Goal: Task Accomplishment & Management: Manage account settings

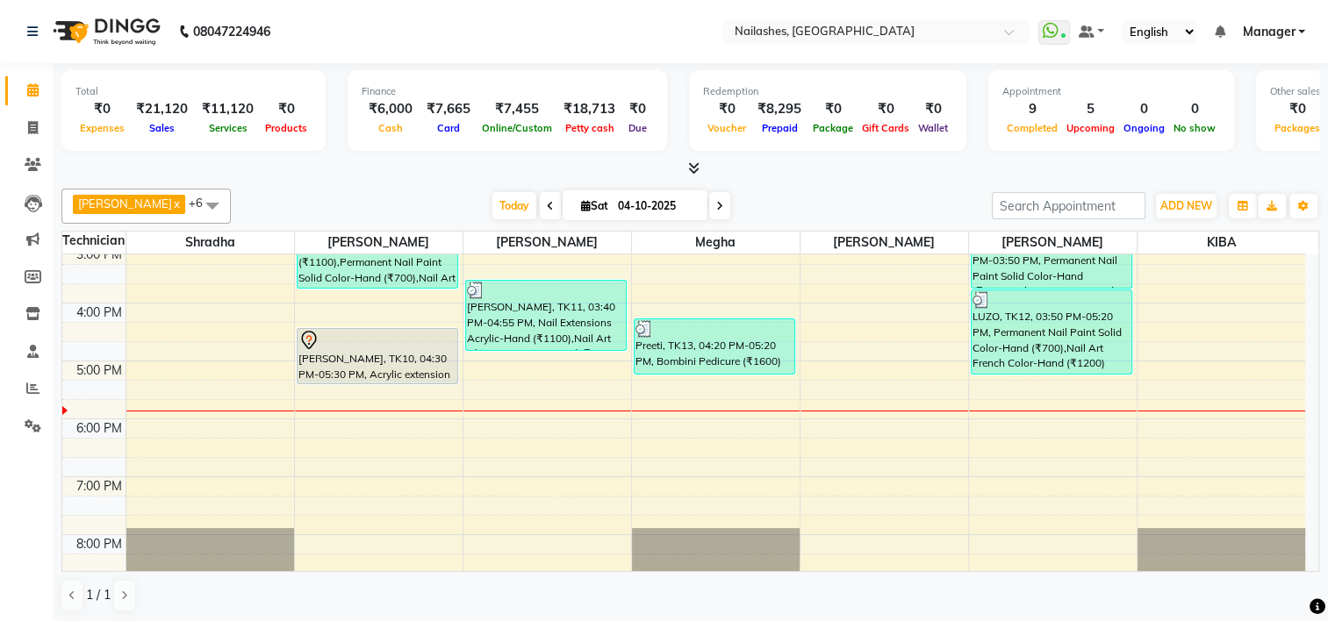
scroll to position [427, 0]
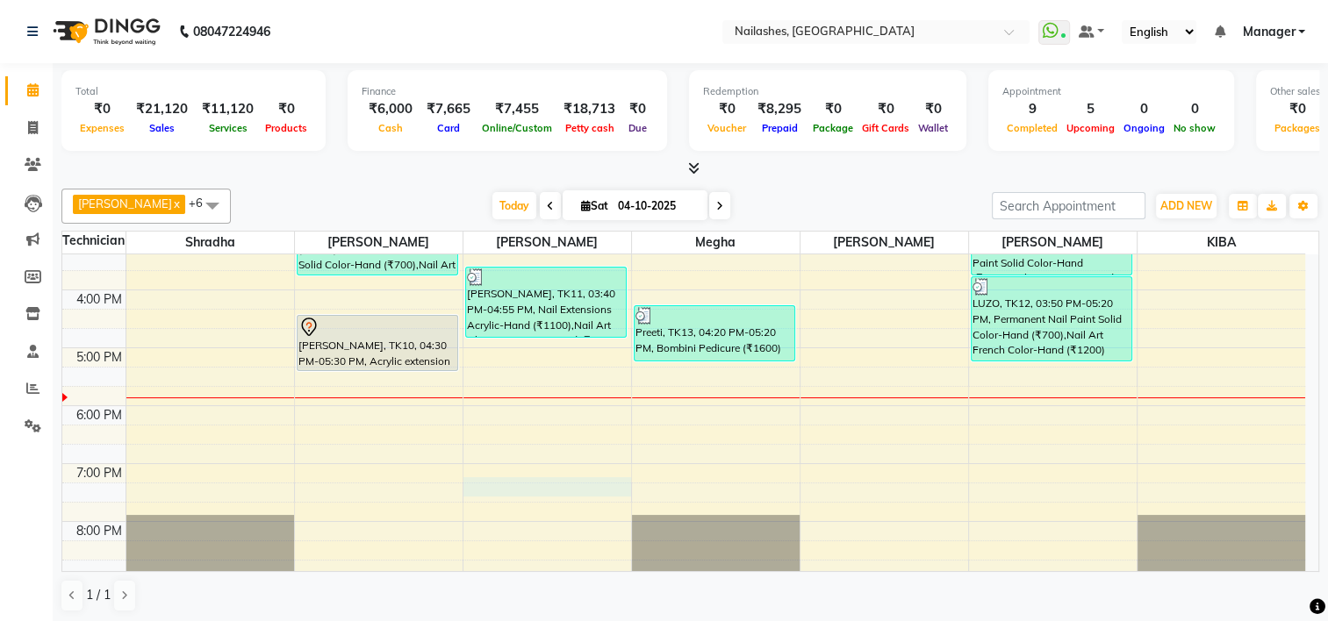
click at [564, 481] on div "8:00 AM 9:00 AM 10:00 AM 11:00 AM 12:00 PM 1:00 PM 2:00 PM 3:00 PM 4:00 PM 5:00…" at bounding box center [683, 203] width 1243 height 752
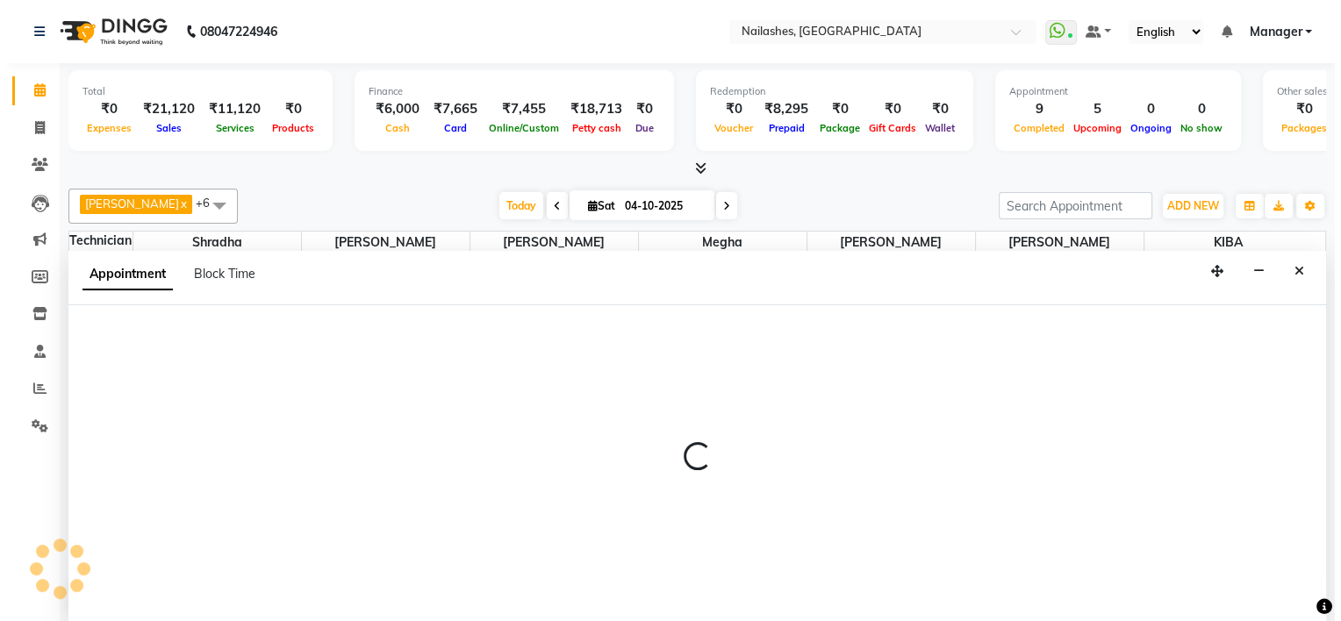
scroll to position [0, 0]
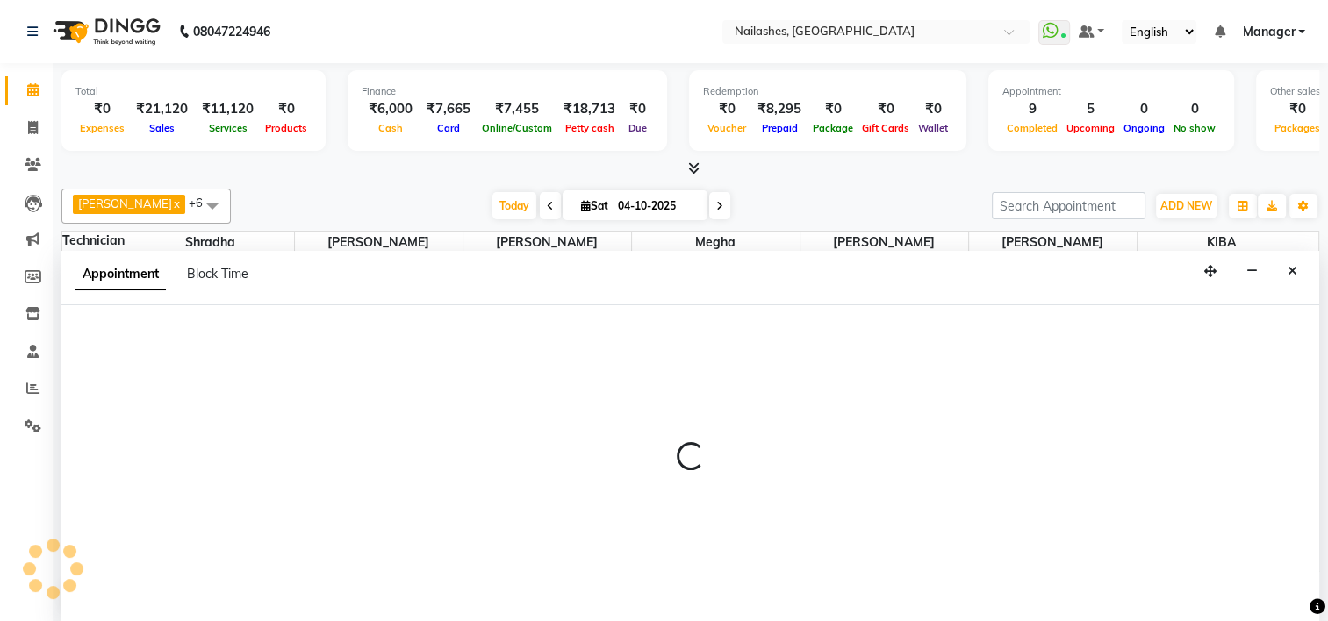
select select "68736"
select select "1155"
select select "tentative"
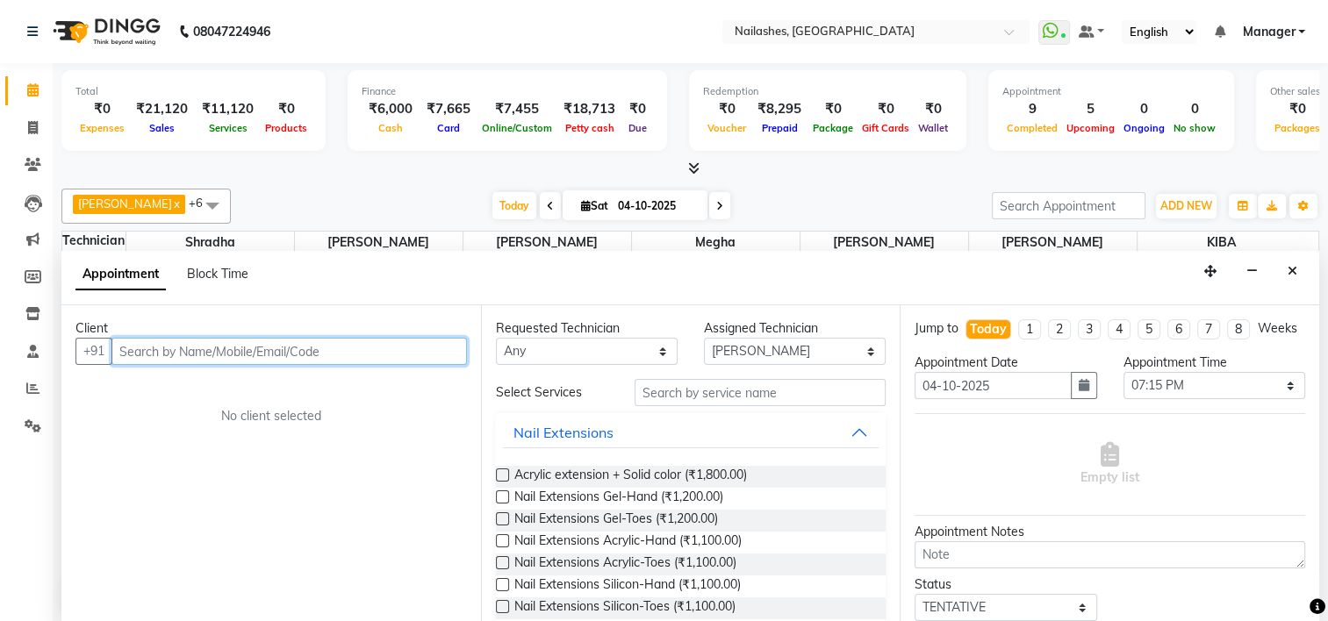
click at [246, 356] on input "text" at bounding box center [288, 351] width 355 height 27
type input "7752950182"
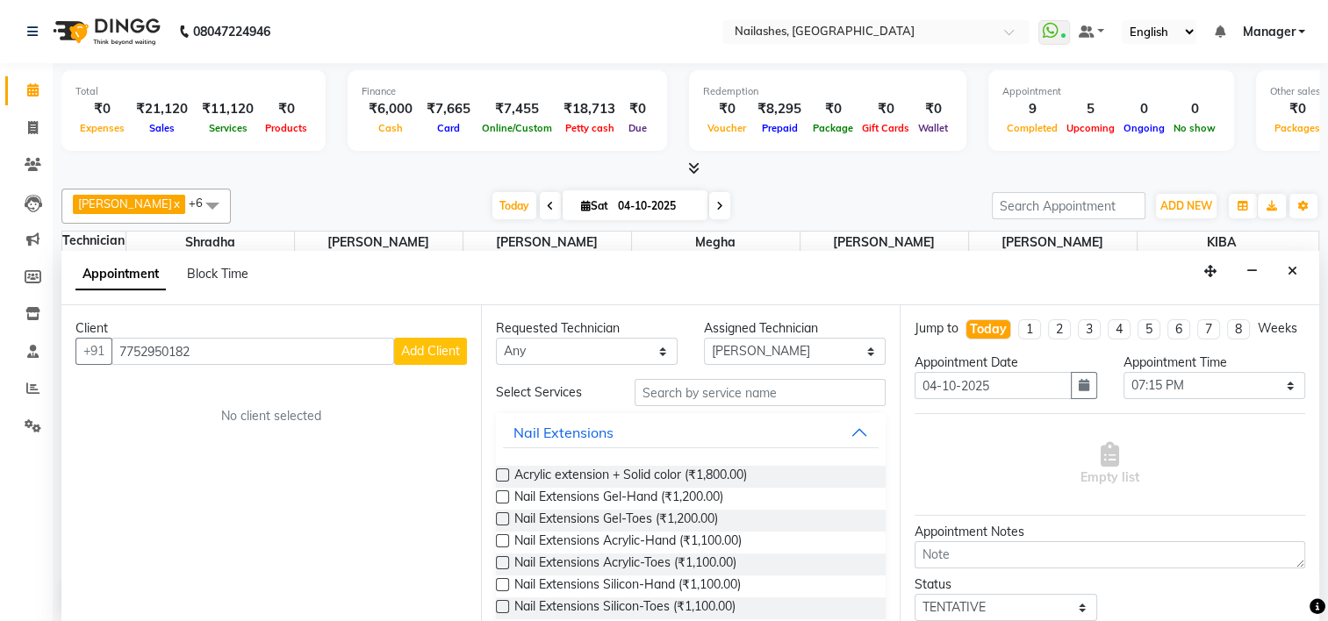
click at [432, 353] on span "Add Client" at bounding box center [430, 351] width 59 height 16
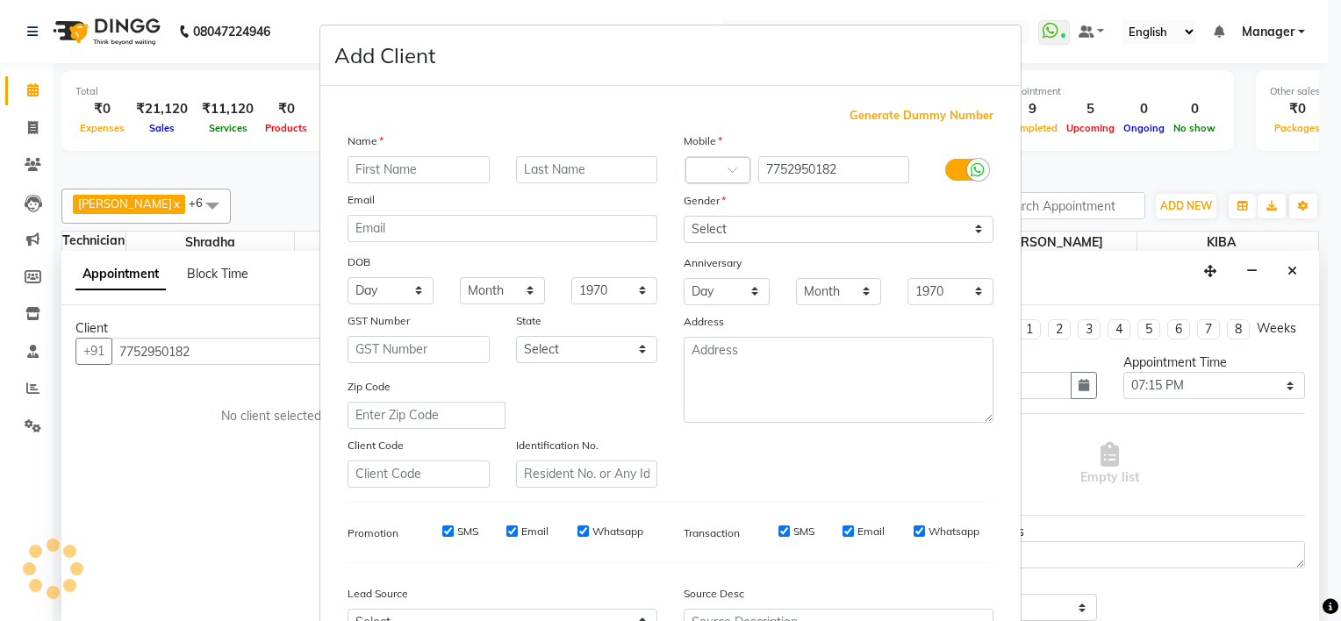
click at [382, 171] on input "text" at bounding box center [419, 169] width 142 height 27
type input "[PERSON_NAME]"
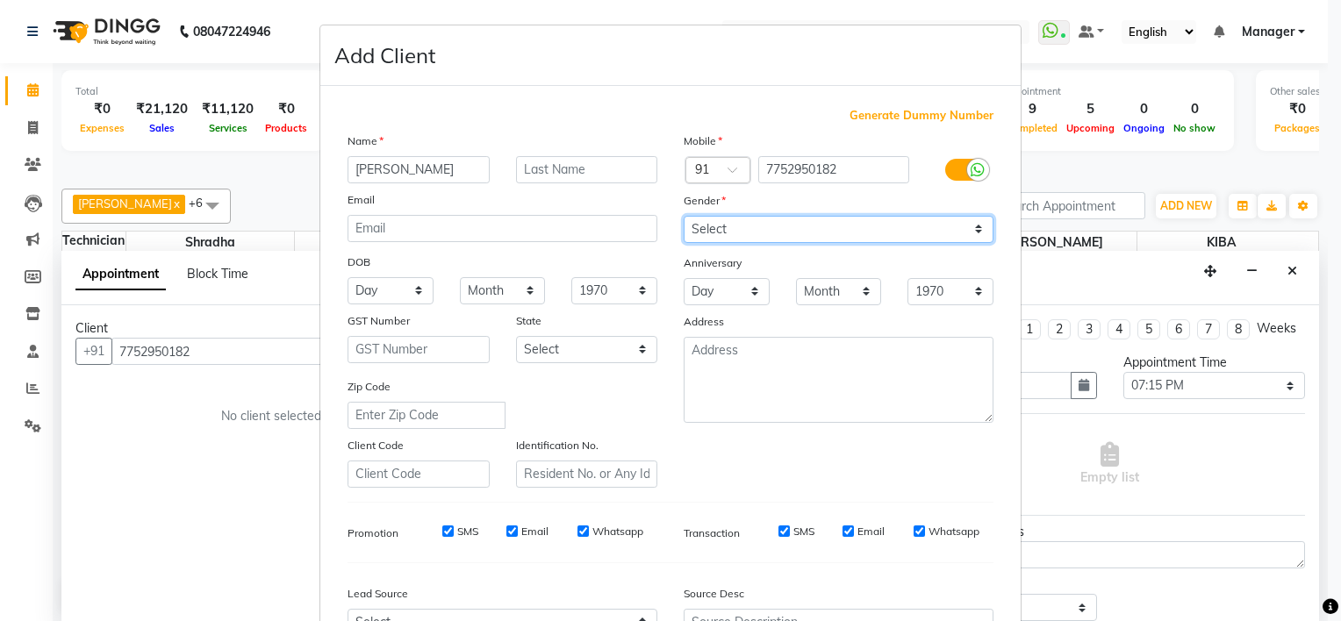
click at [738, 228] on select "Select [DEMOGRAPHIC_DATA] [DEMOGRAPHIC_DATA] Other Prefer Not To Say" at bounding box center [839, 229] width 310 height 27
select select "[DEMOGRAPHIC_DATA]"
click at [684, 217] on select "Select [DEMOGRAPHIC_DATA] [DEMOGRAPHIC_DATA] Other Prefer Not To Say" at bounding box center [839, 229] width 310 height 27
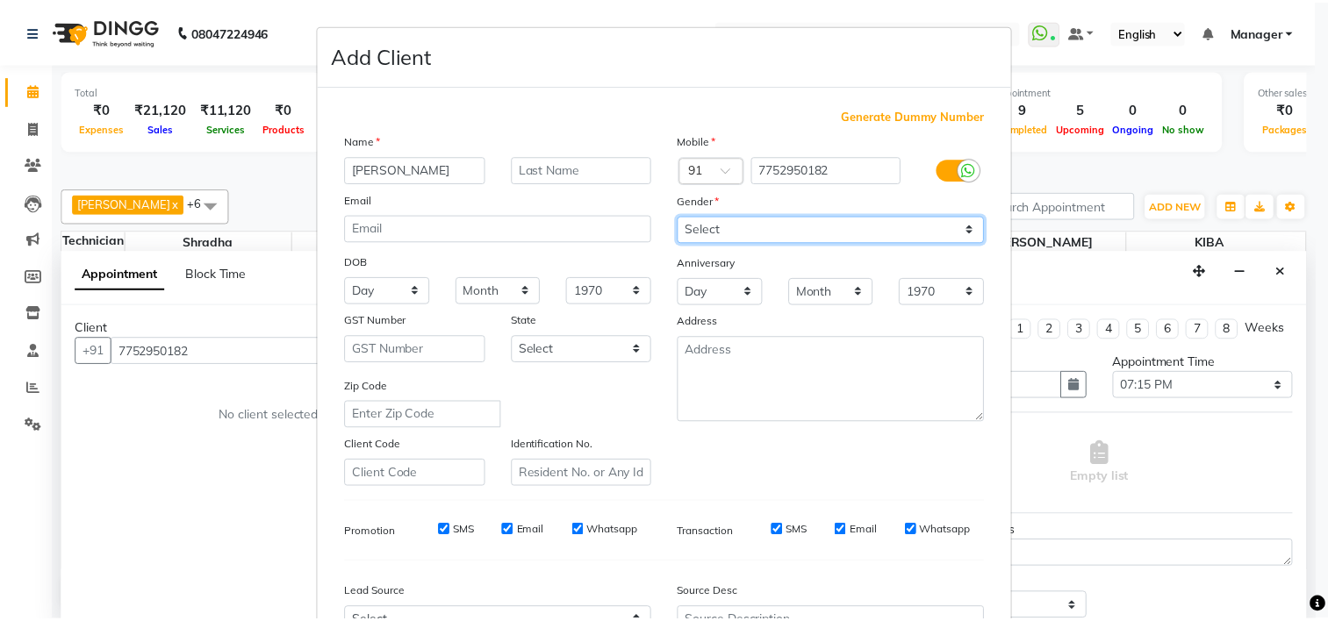
scroll to position [197, 0]
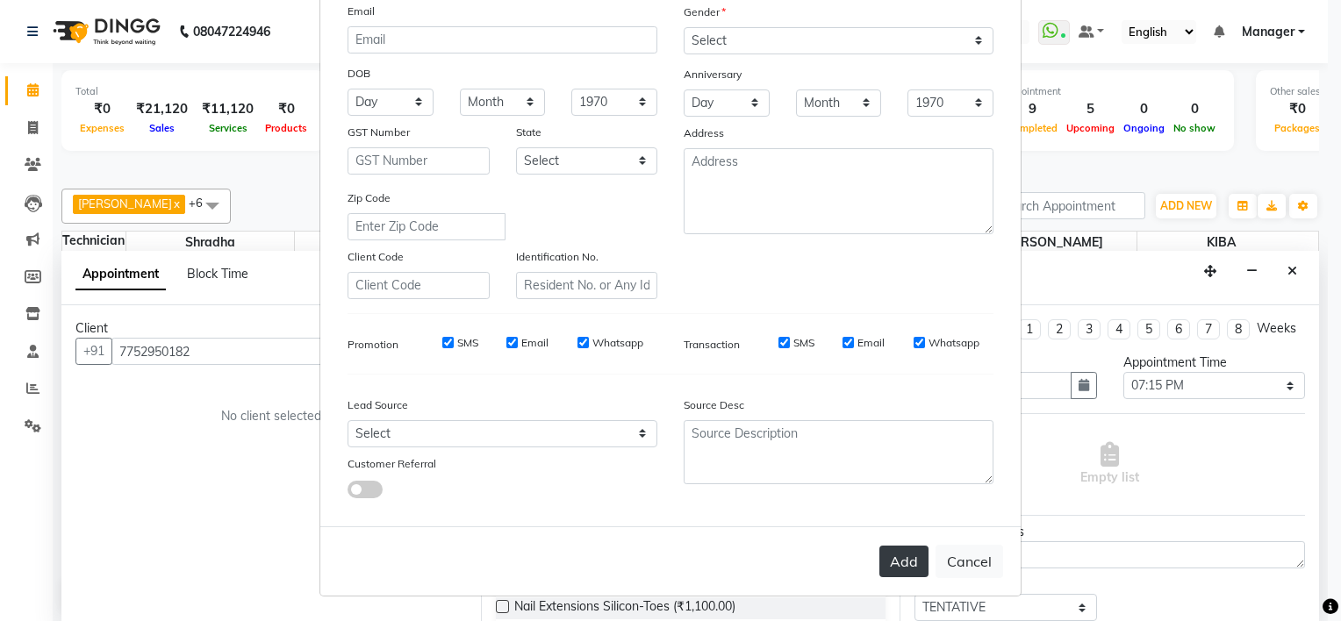
click at [905, 565] on button "Add" at bounding box center [903, 562] width 49 height 32
type input "77******82"
select select
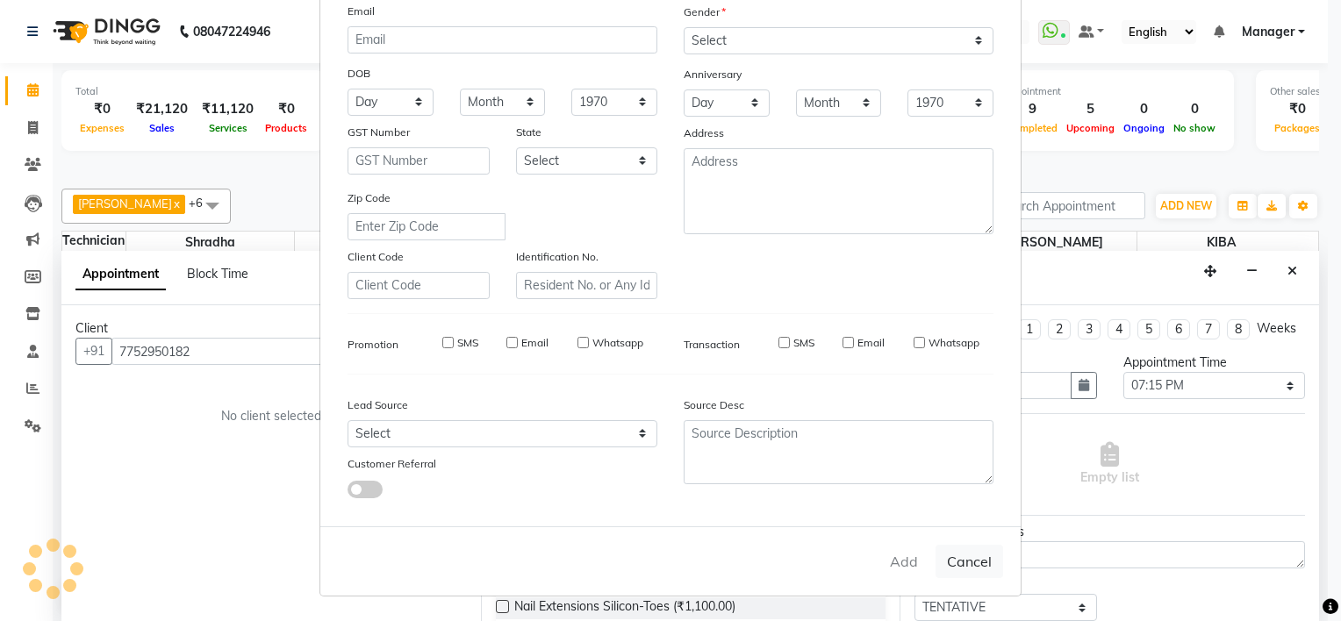
select select
checkbox input "false"
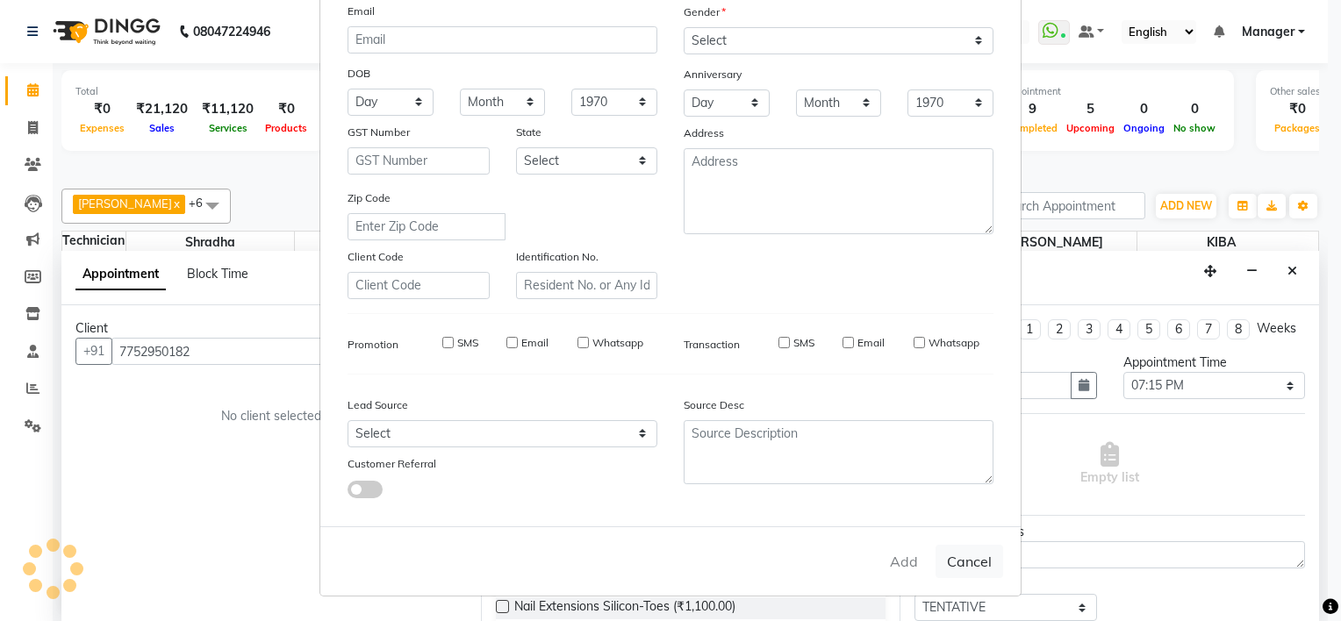
checkbox input "false"
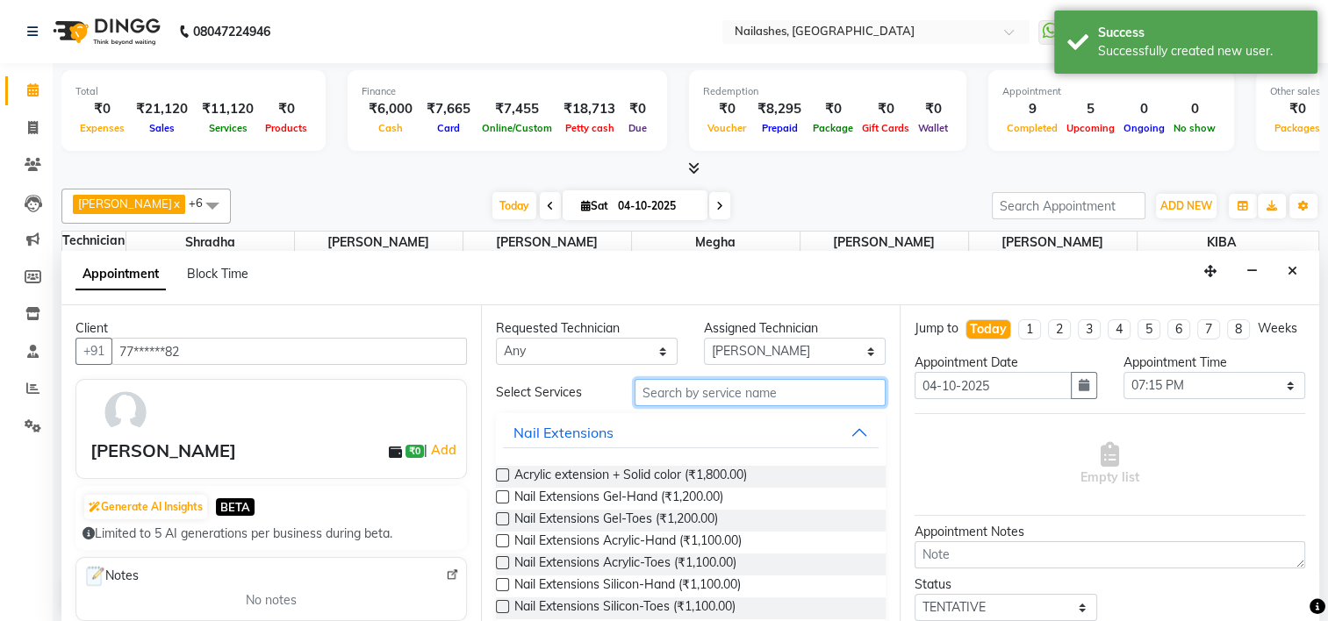
click at [691, 394] on input "text" at bounding box center [759, 392] width 251 height 27
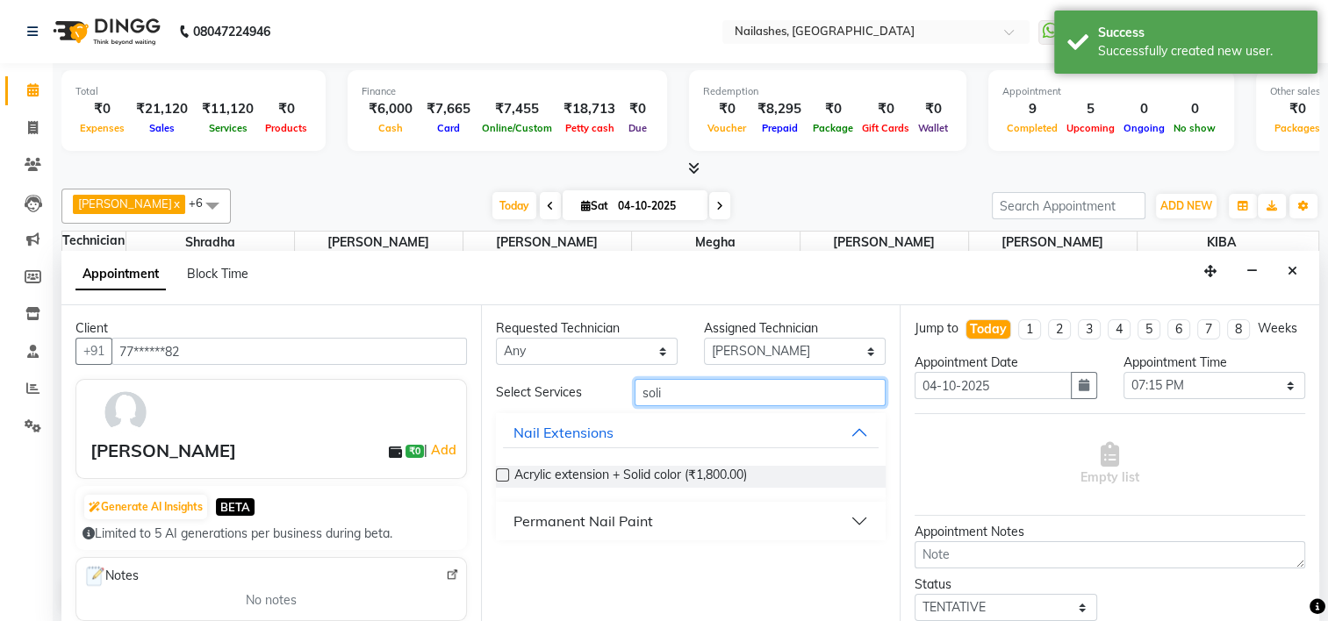
type input "soli"
click at [642, 520] on div "Permanent Nail Paint" at bounding box center [583, 521] width 140 height 21
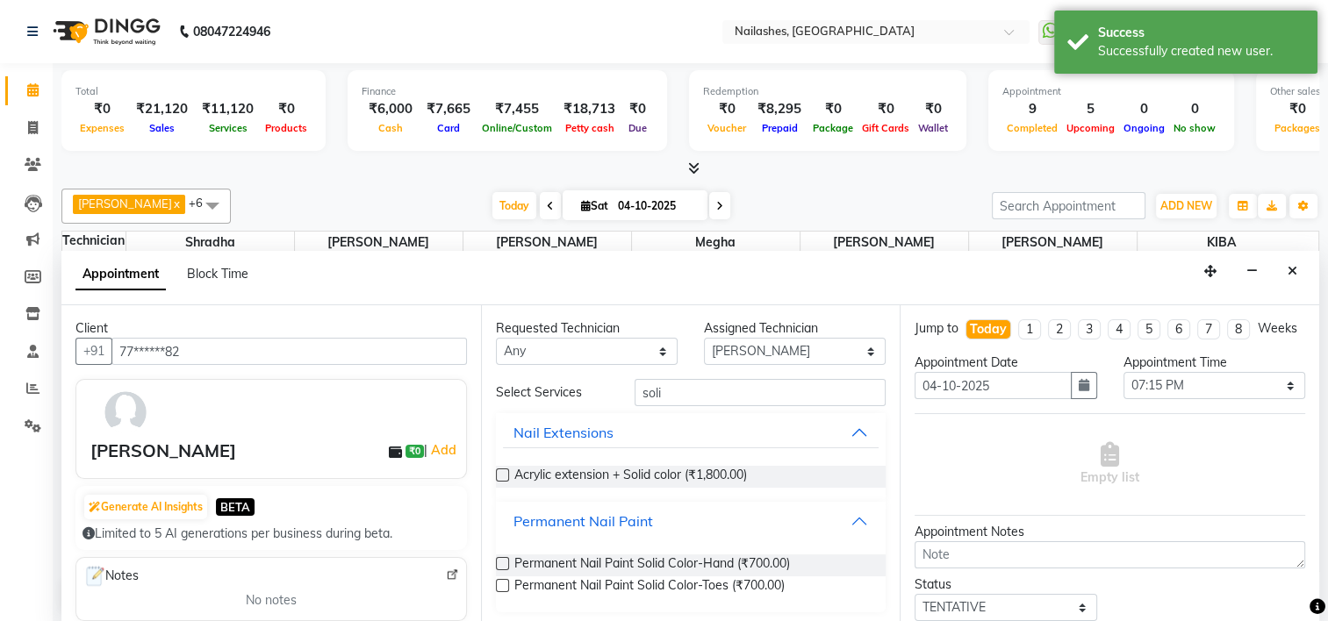
scroll to position [3, 0]
click at [639, 564] on span "Permanent Nail Paint Solid Color-Hand (₹700.00)" at bounding box center [652, 563] width 276 height 22
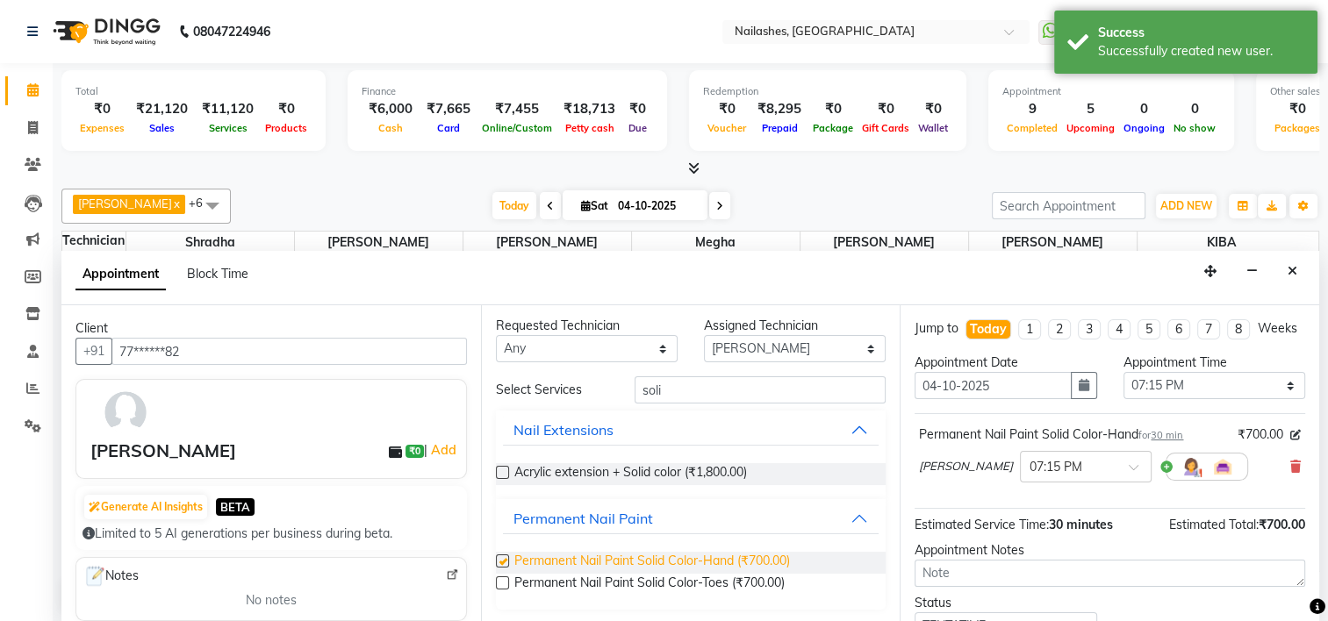
checkbox input "false"
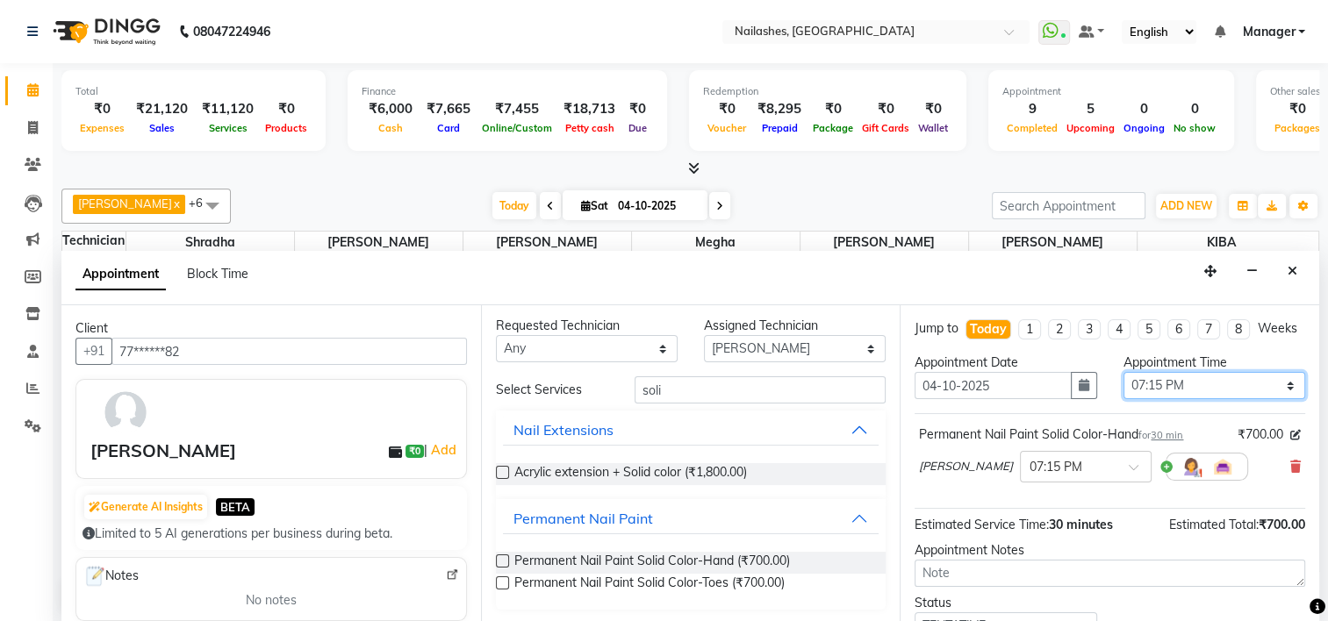
click at [1141, 399] on select "Select 09:00 AM 09:15 AM 09:30 AM 09:45 AM 10:00 AM 10:15 AM 10:30 AM 10:45 AM …" at bounding box center [1214, 385] width 182 height 27
select select "1200"
click at [1123, 386] on select "Select 09:00 AM 09:15 AM 09:30 AM 09:45 AM 10:00 AM 10:15 AM 10:30 AM 10:45 AM …" at bounding box center [1214, 385] width 182 height 27
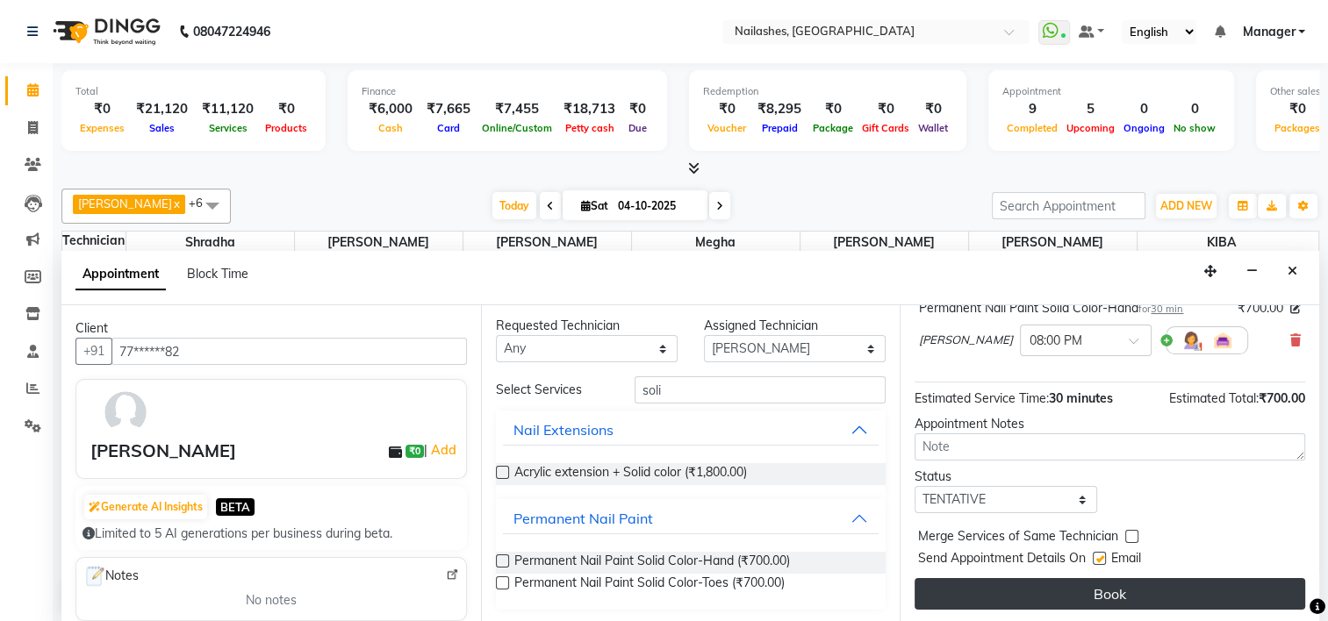
click at [1067, 592] on button "Book" at bounding box center [1109, 594] width 391 height 32
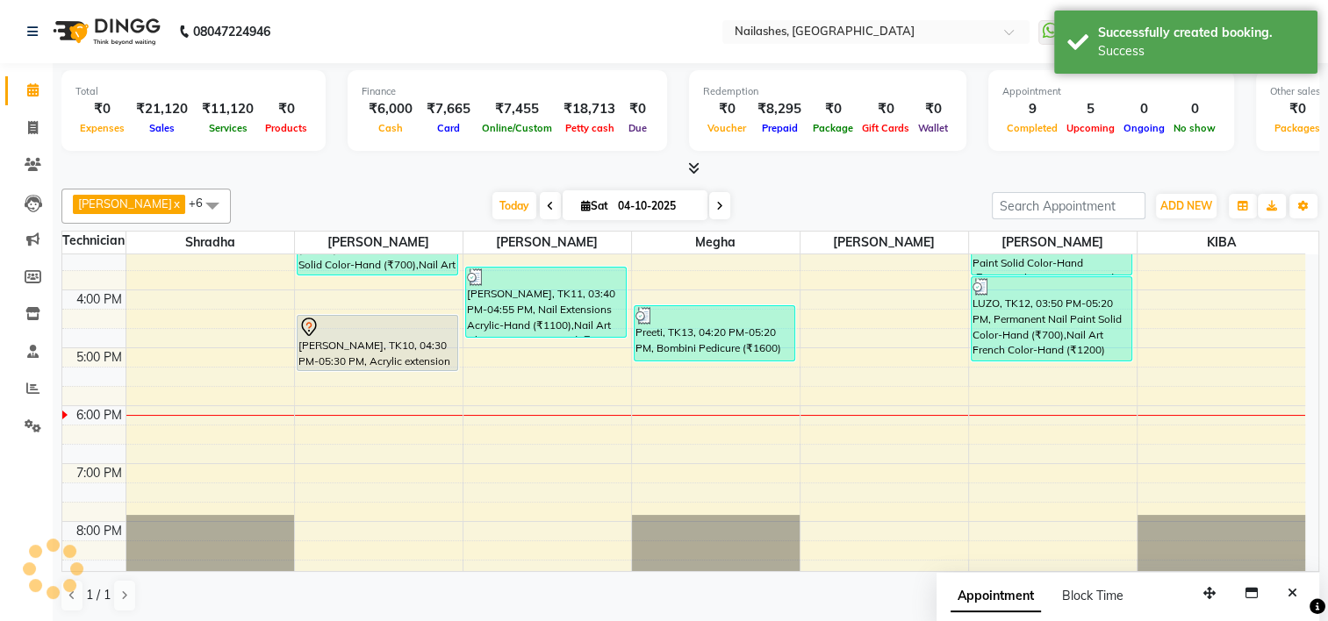
scroll to position [0, 0]
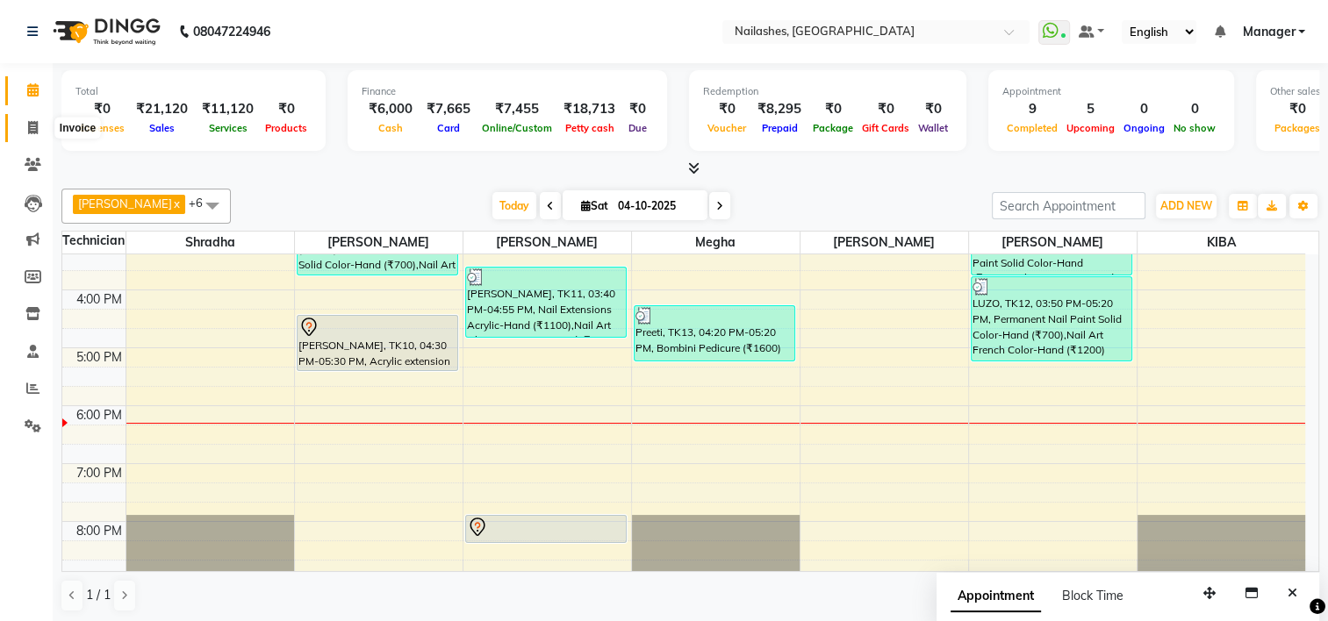
click at [28, 121] on icon at bounding box center [33, 127] width 10 height 13
select select "service"
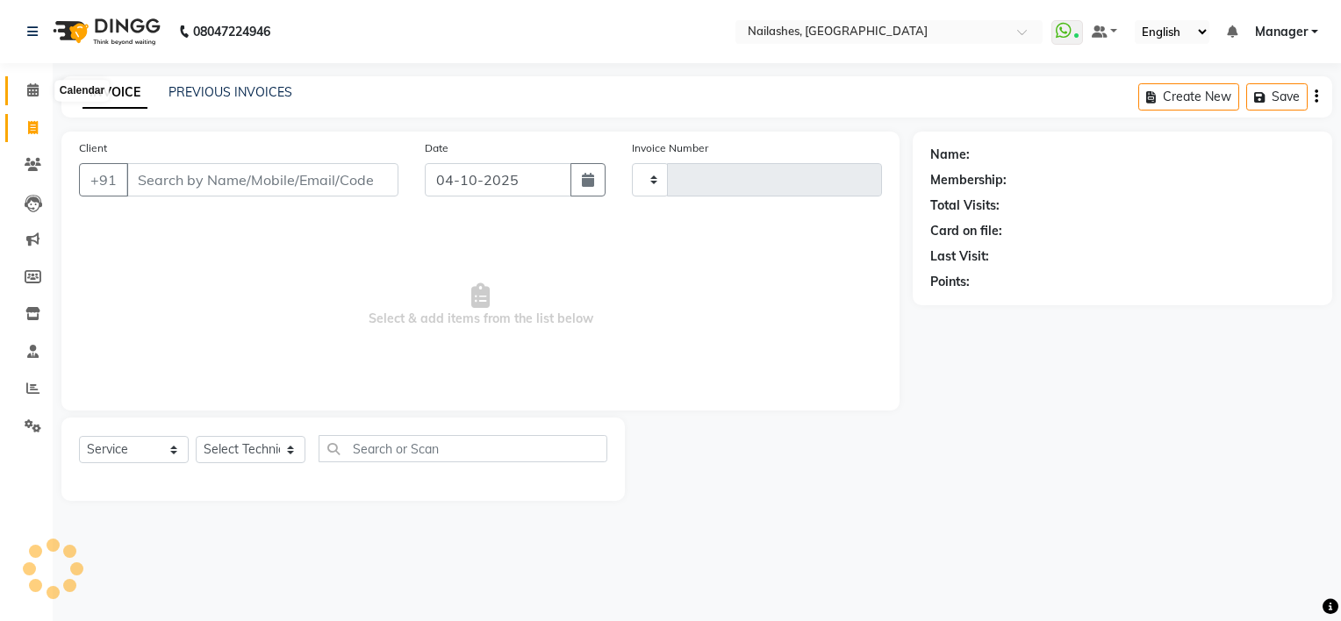
type input "2196"
select select "6579"
click at [232, 89] on link "PREVIOUS INVOICES" at bounding box center [230, 92] width 124 height 16
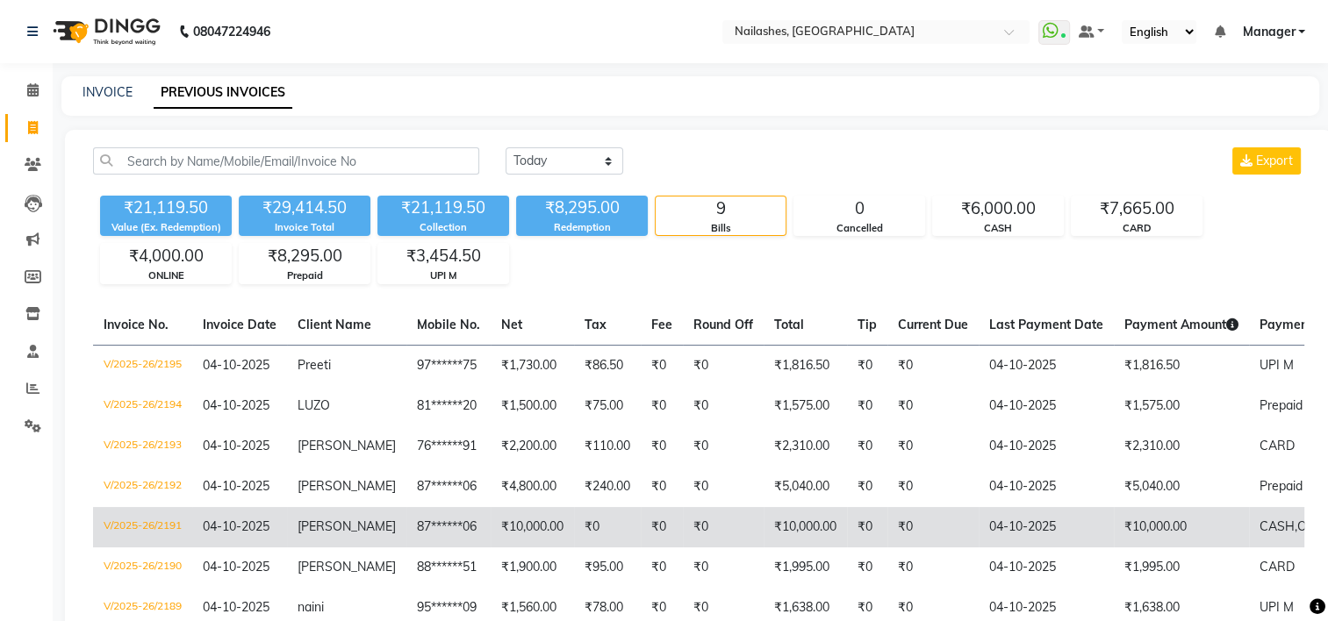
click at [541, 514] on td "₹10,000.00" at bounding box center [532, 527] width 83 height 40
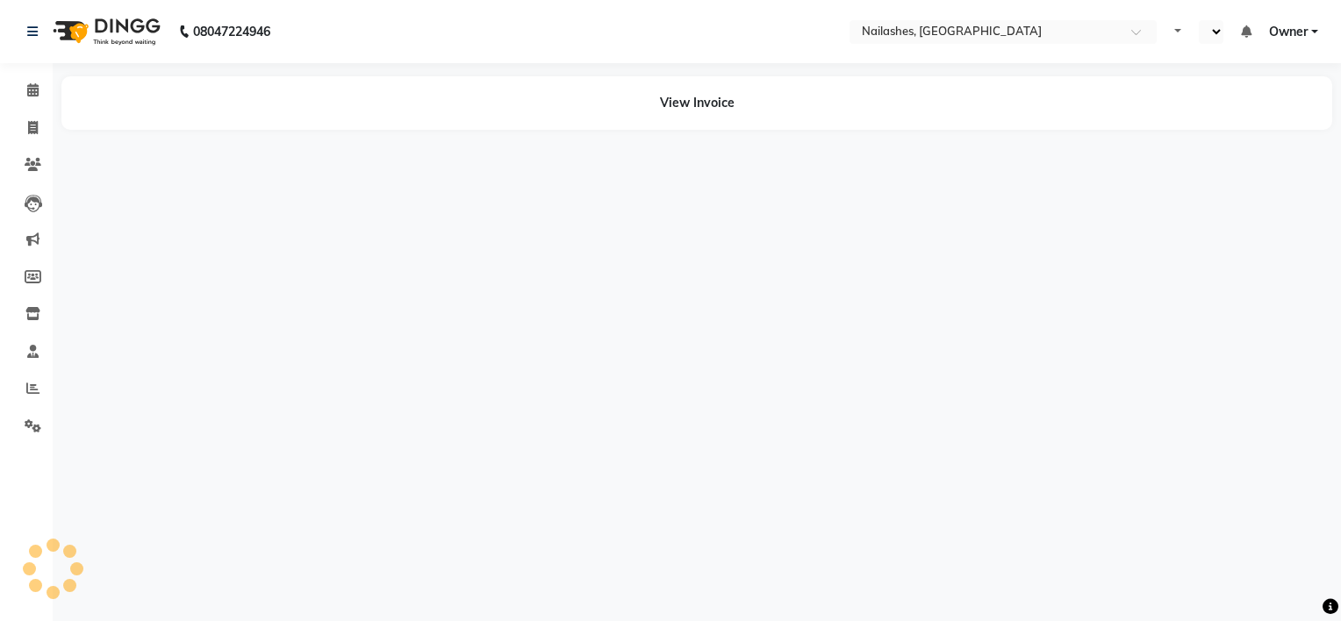
select select "en"
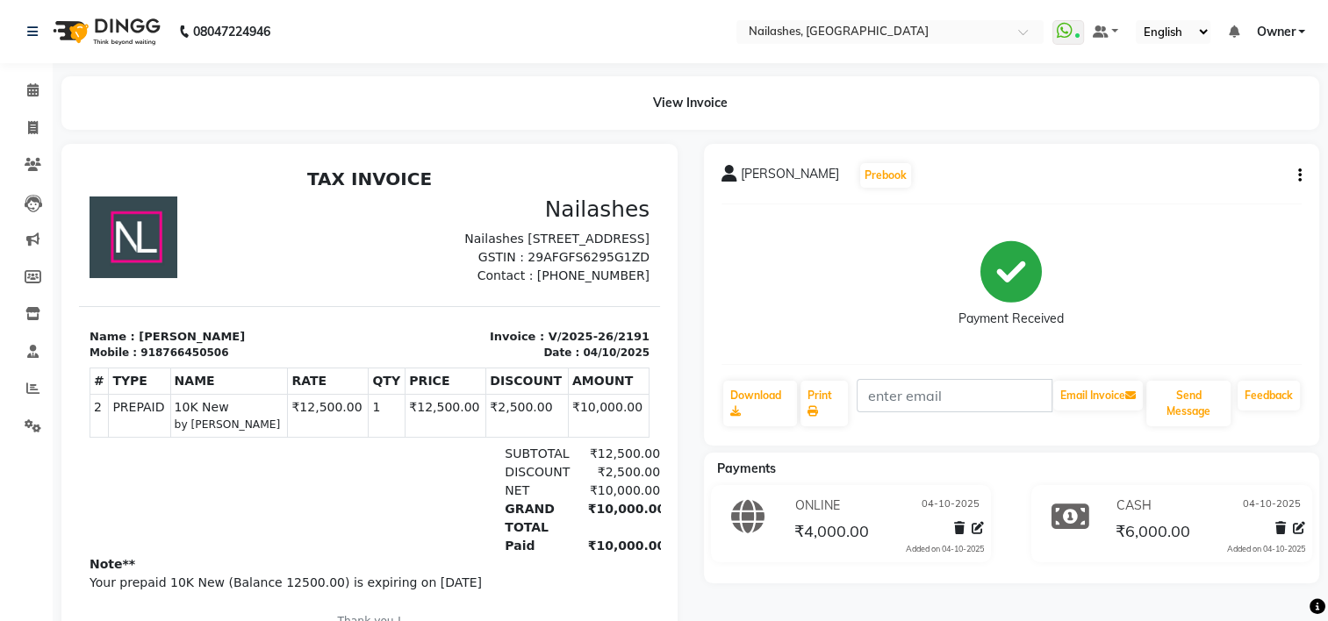
click at [1300, 184] on button "button" at bounding box center [1296, 176] width 11 height 18
click at [1245, 166] on div "Edit Item Staff" at bounding box center [1230, 165] width 84 height 22
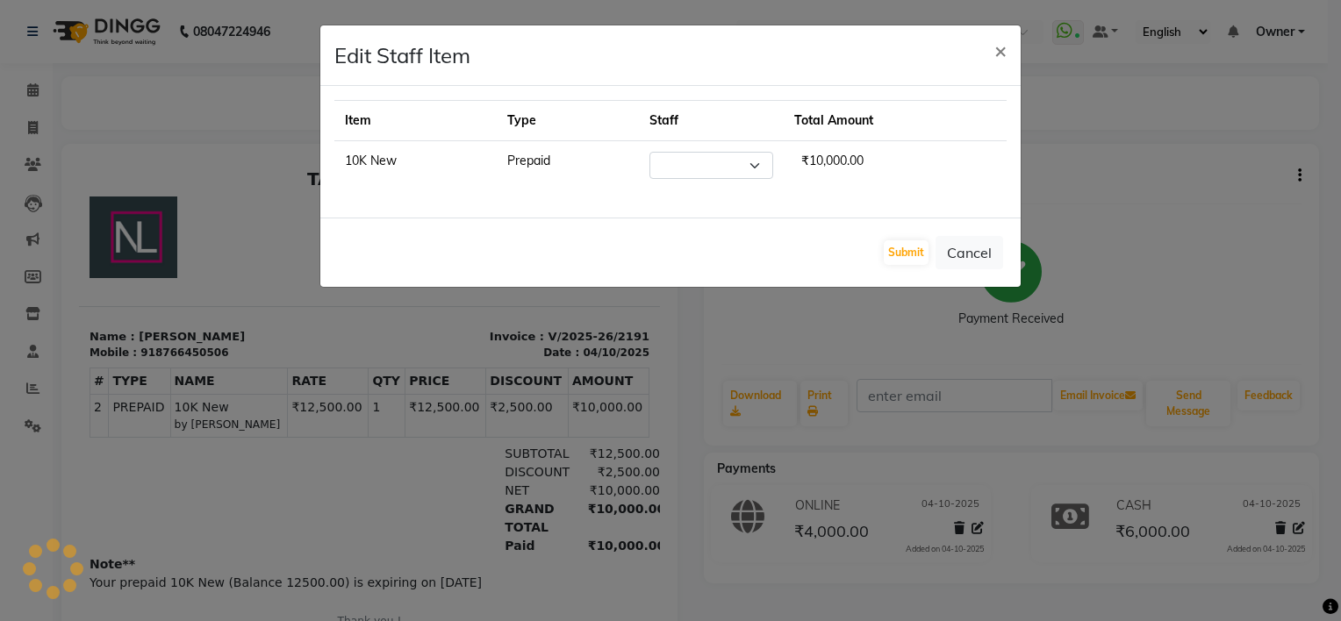
select select "84841"
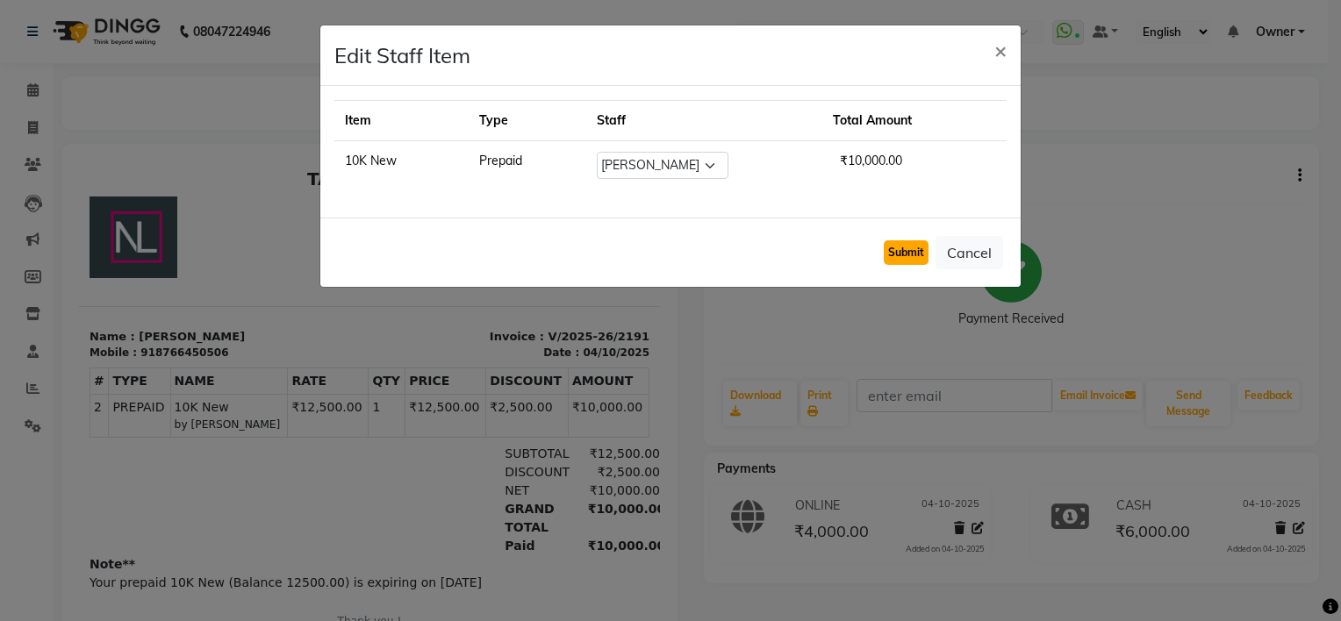
click at [909, 258] on button "Submit" at bounding box center [906, 252] width 45 height 25
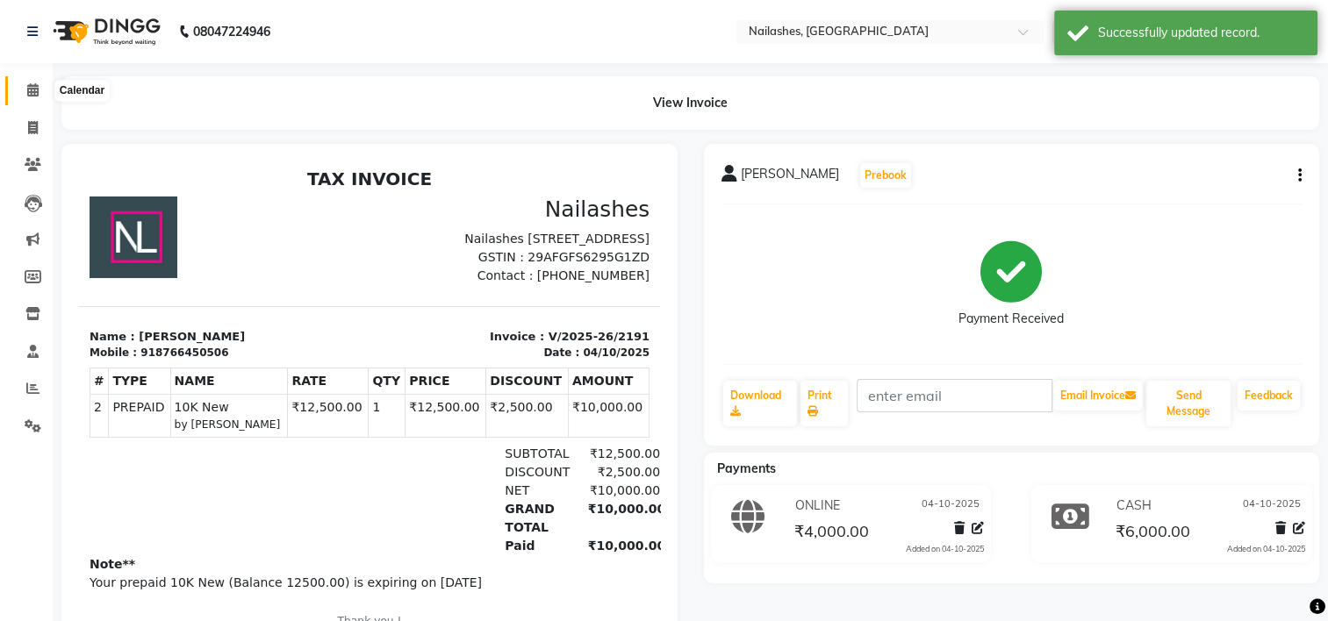
click at [32, 95] on icon at bounding box center [32, 89] width 11 height 13
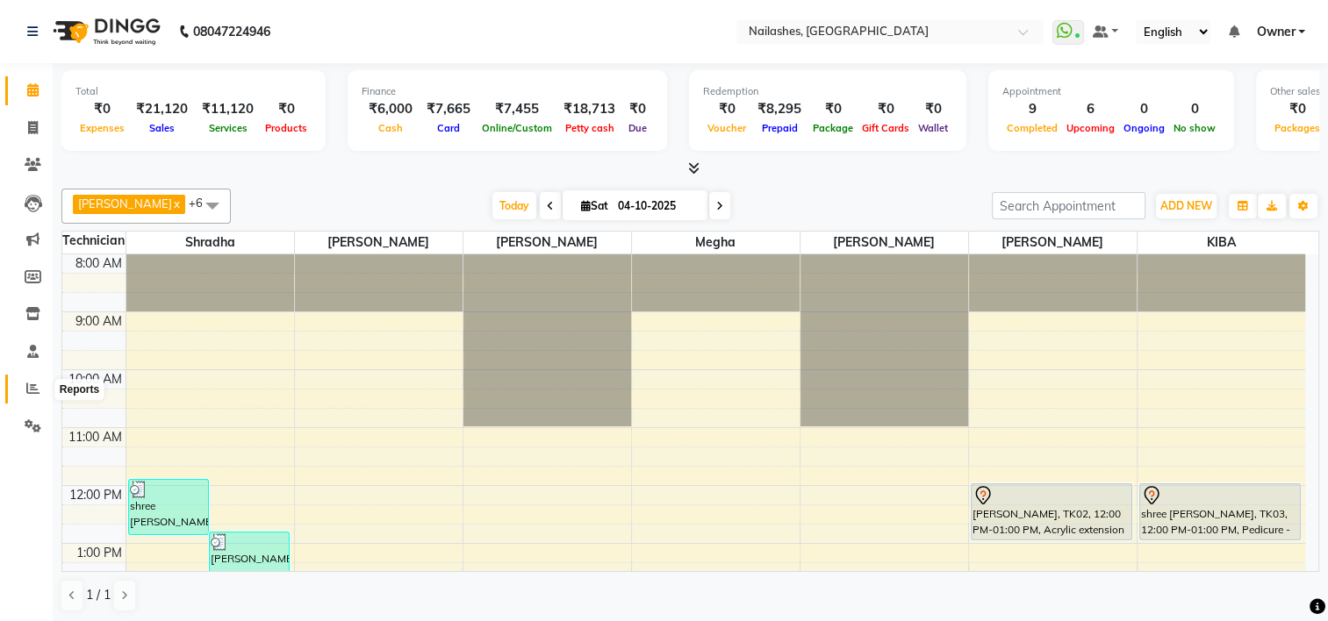
click at [28, 390] on icon at bounding box center [32, 388] width 13 height 13
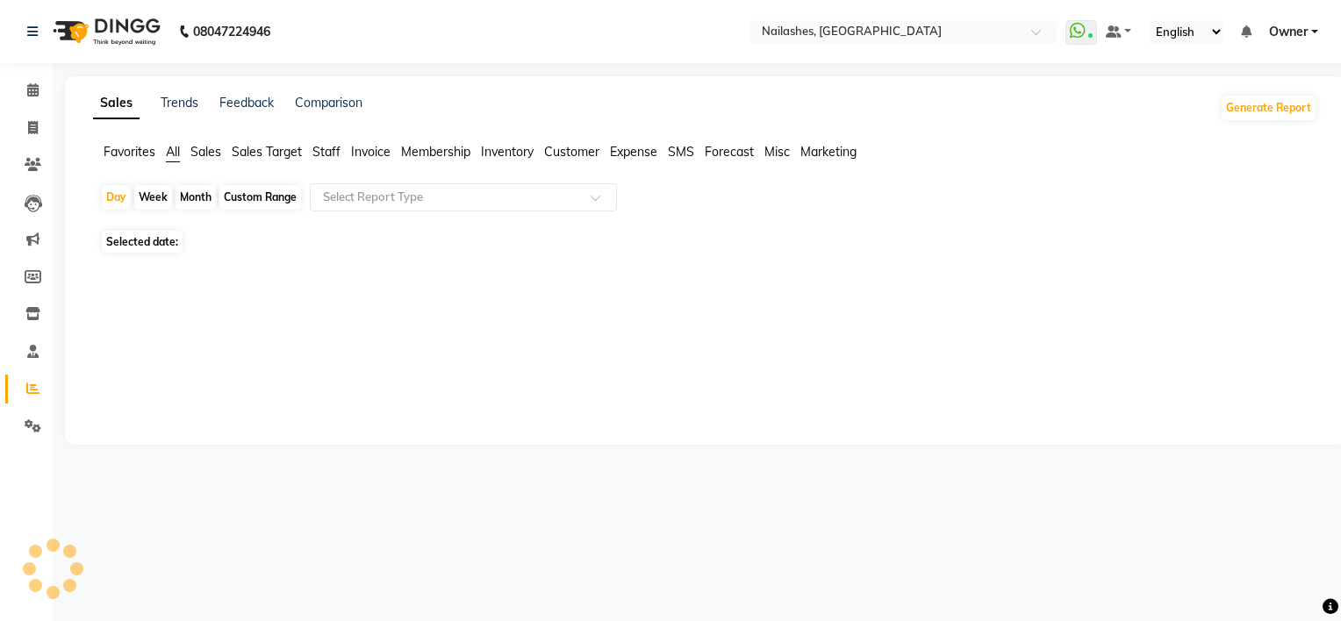
click at [28, 390] on icon at bounding box center [32, 388] width 13 height 13
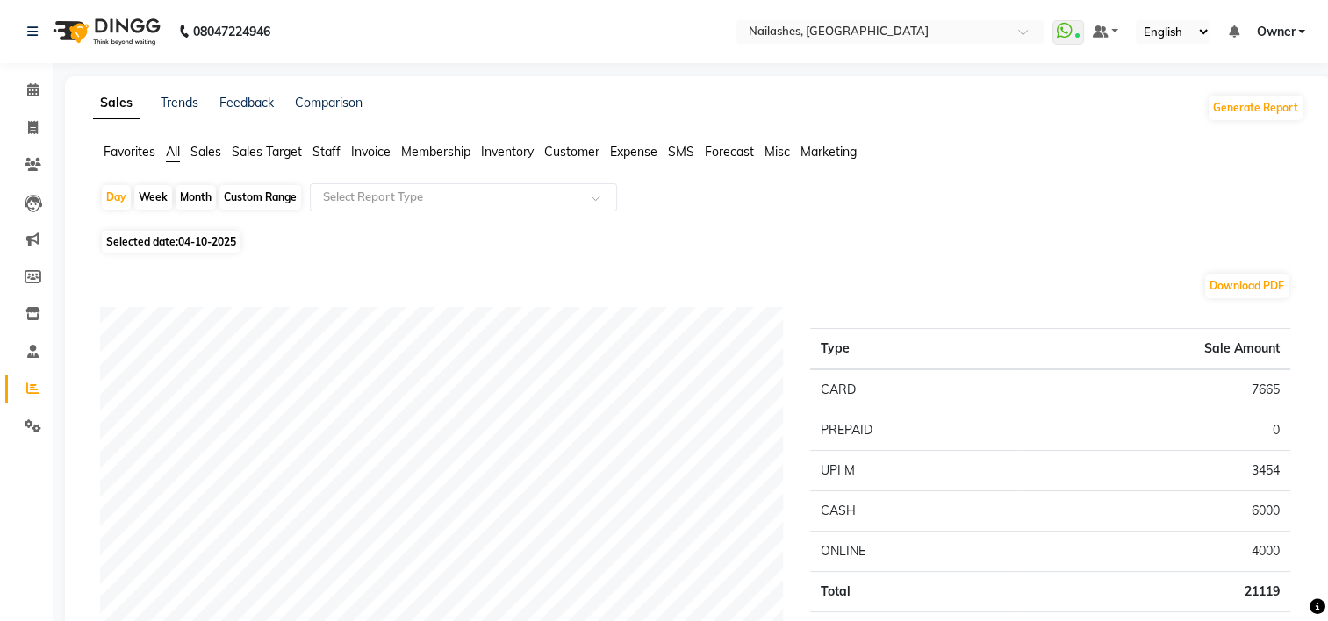
click at [325, 153] on span "Staff" at bounding box center [326, 152] width 28 height 16
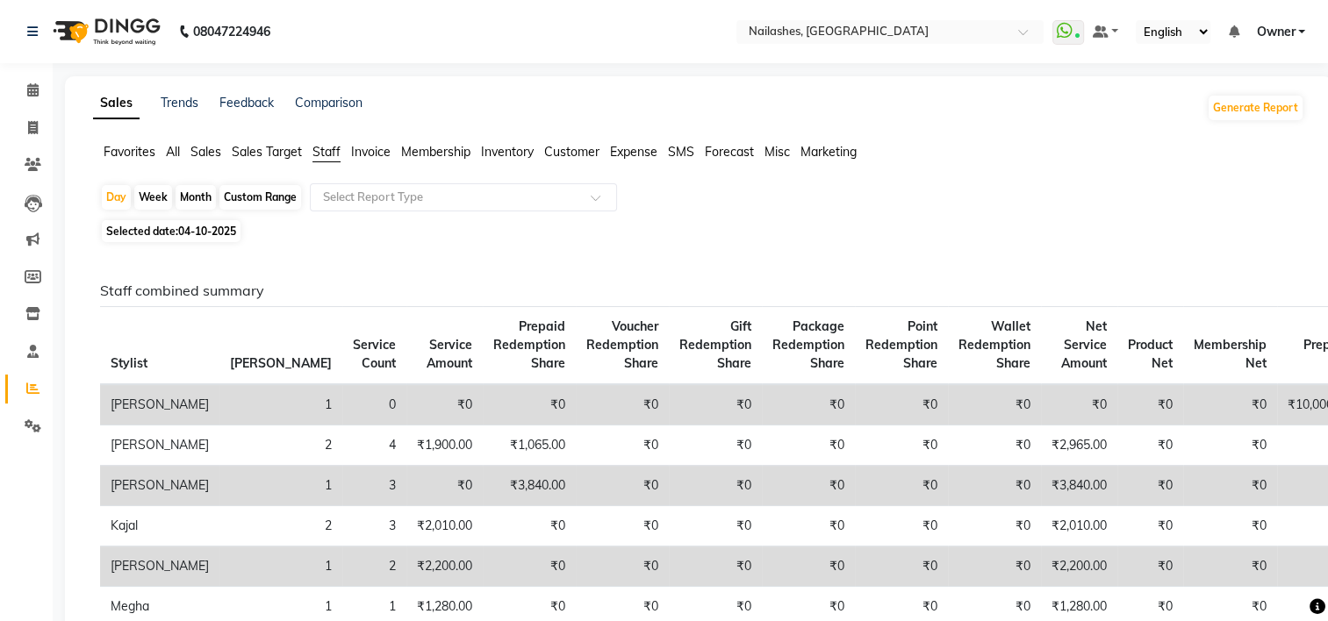
click at [186, 197] on div "Month" at bounding box center [196, 197] width 40 height 25
select select "10"
select select "2025"
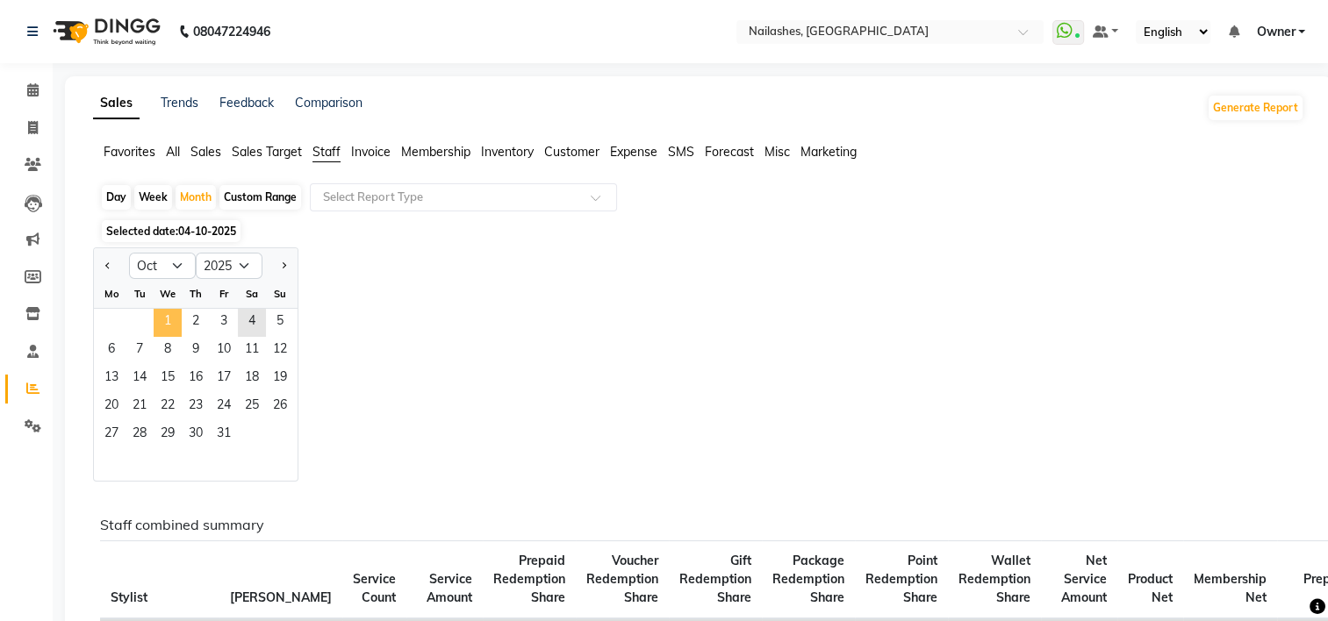
click at [168, 321] on span "1" at bounding box center [168, 323] width 28 height 28
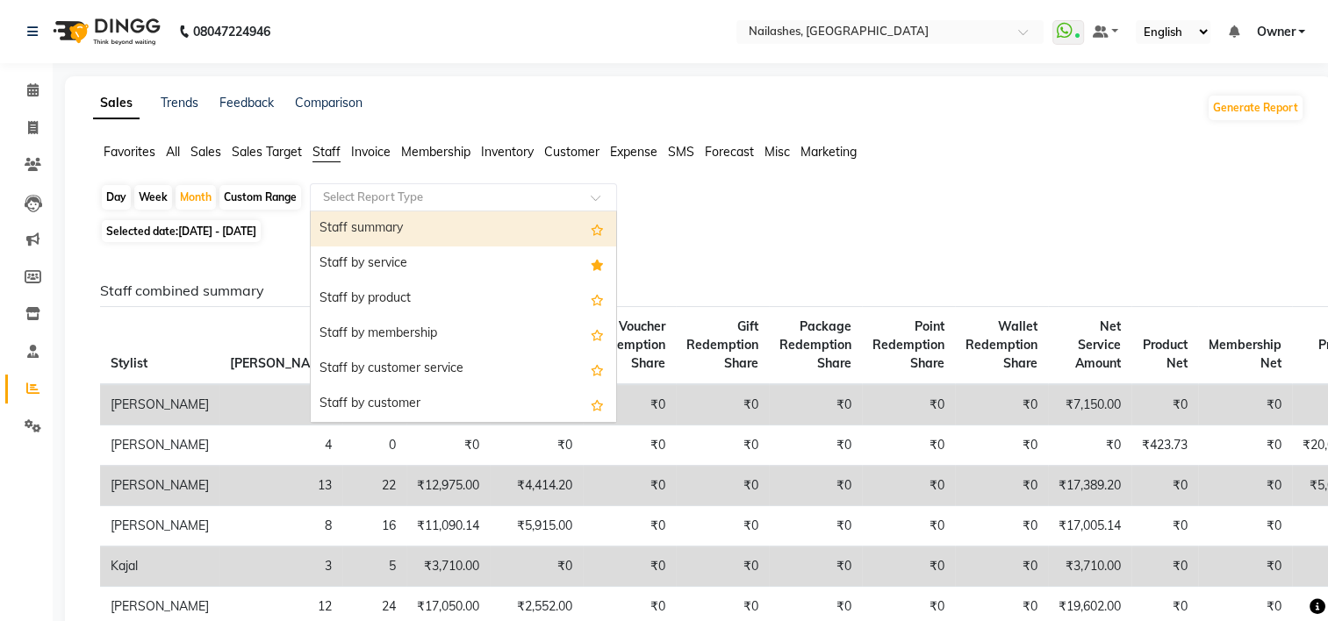
click at [365, 195] on input "text" at bounding box center [445, 198] width 253 height 18
click at [375, 224] on div "Staff summary" at bounding box center [463, 228] width 305 height 35
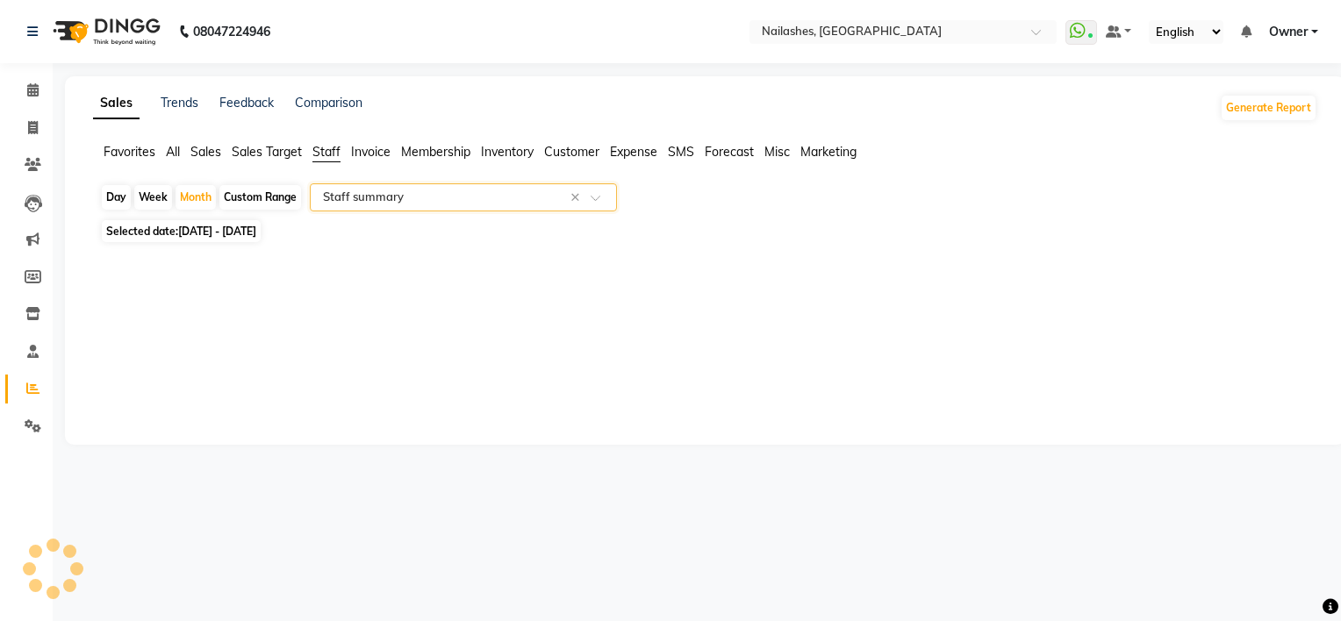
select select "full_report"
select select "csv"
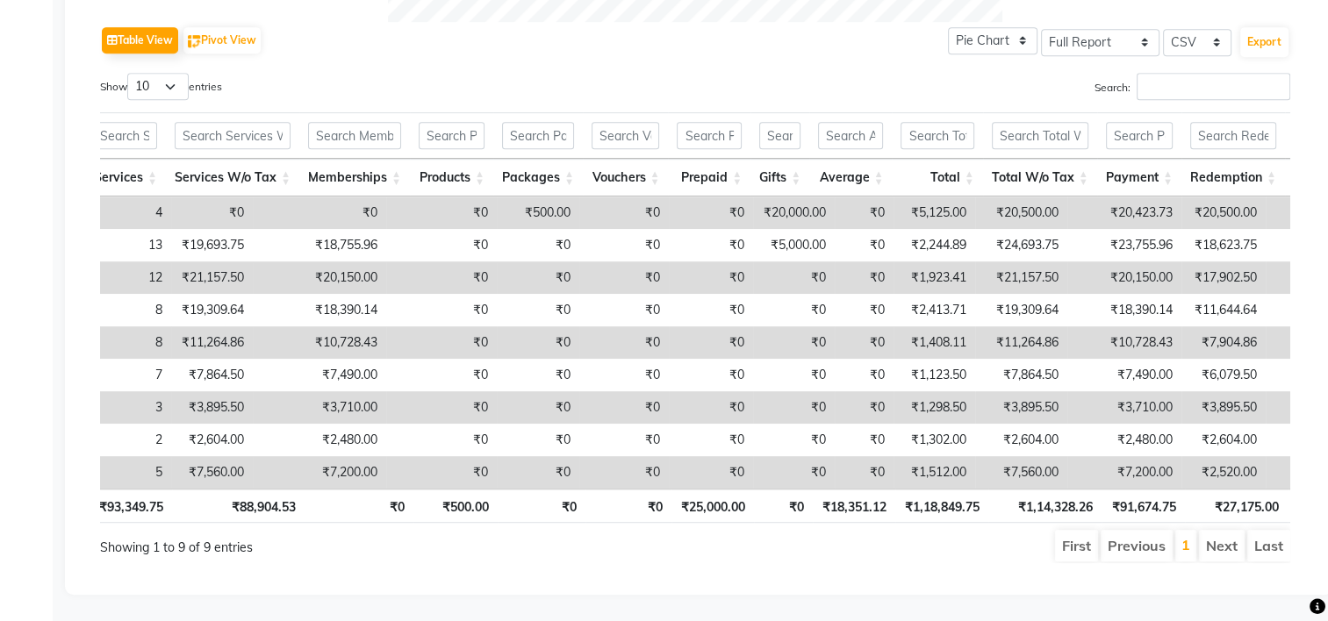
scroll to position [0, 416]
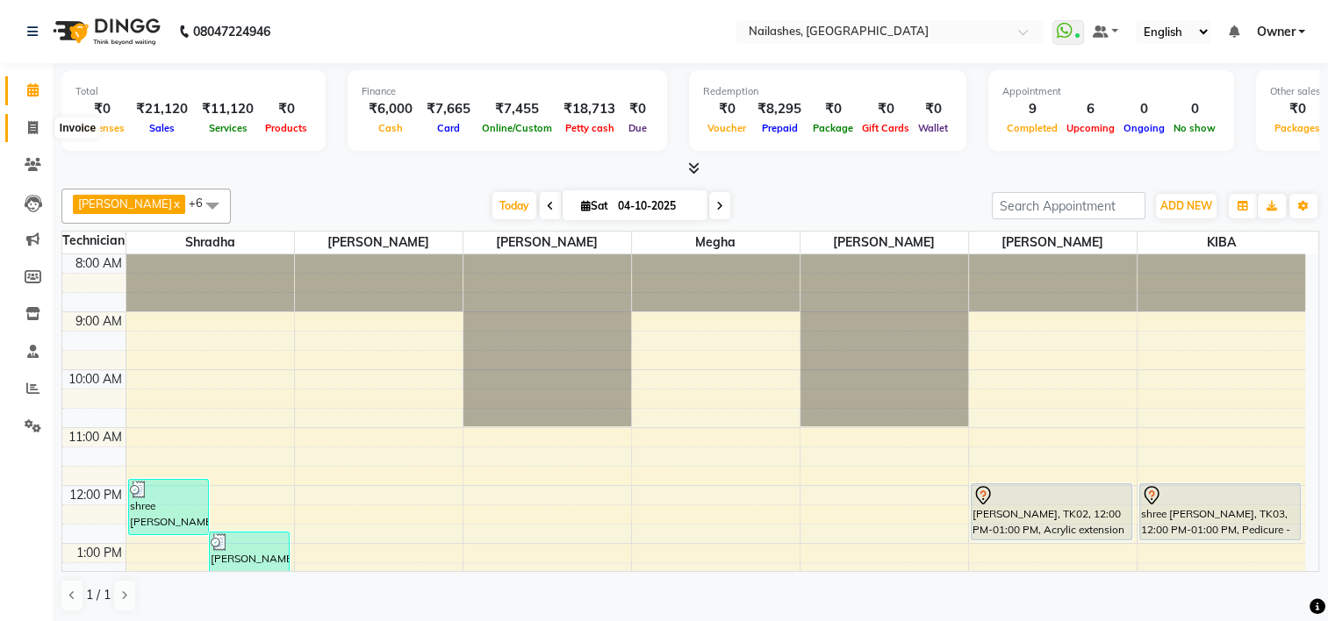
click at [35, 129] on icon at bounding box center [33, 127] width 10 height 13
select select "service"
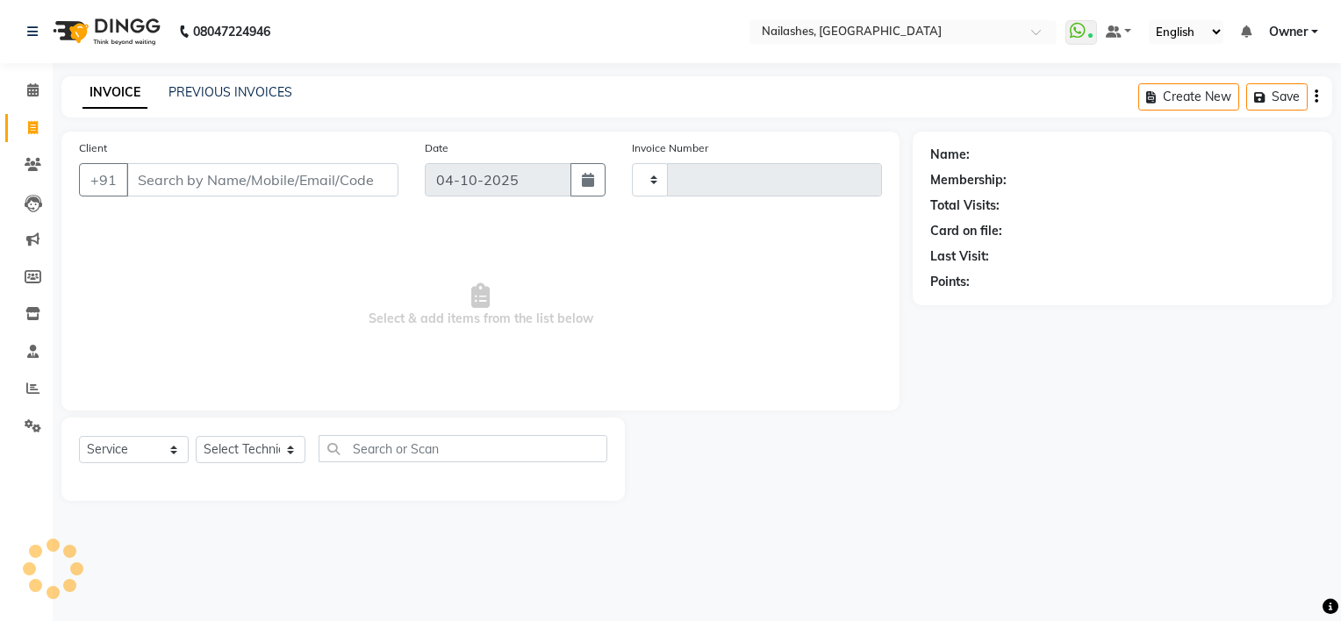
type input "2196"
select select "6579"
click at [35, 129] on icon at bounding box center [33, 127] width 10 height 13
select select "service"
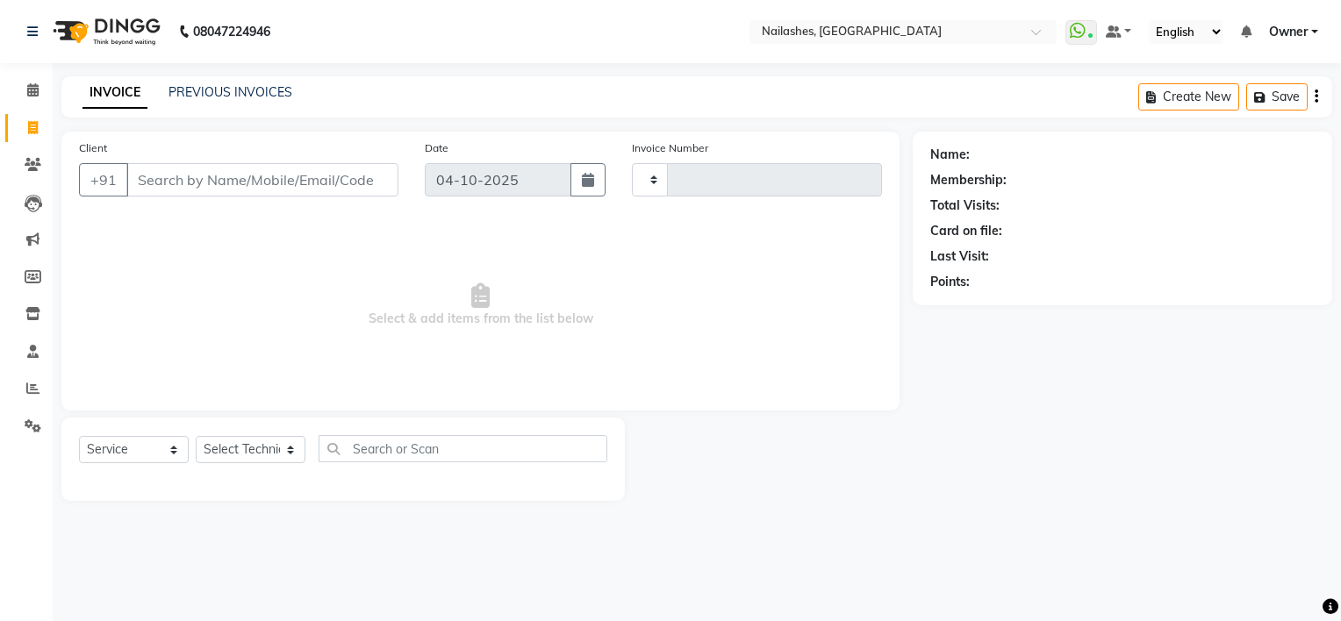
type input "2196"
select select "6579"
click at [242, 537] on div "08047224946 Select Location × Nailashes, Sarjapur Road WhatsApp Status ✕ Status…" at bounding box center [670, 310] width 1341 height 621
click at [28, 93] on icon at bounding box center [32, 89] width 11 height 13
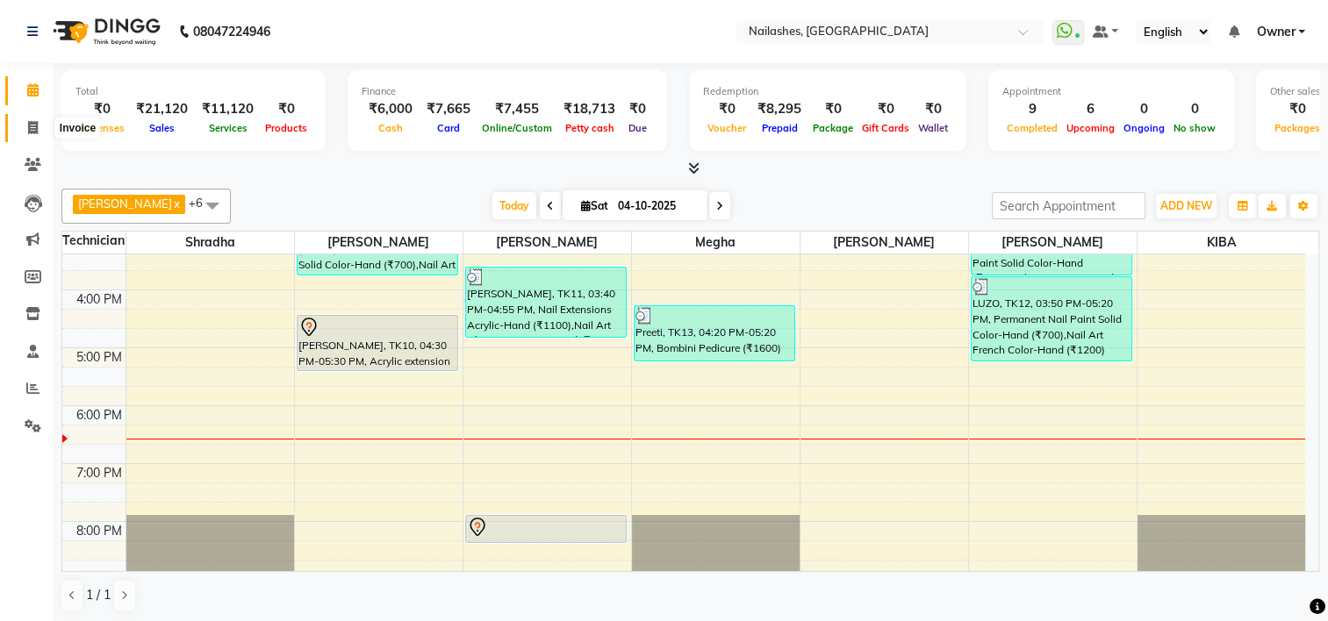
click at [30, 123] on icon at bounding box center [33, 127] width 10 height 13
select select "service"
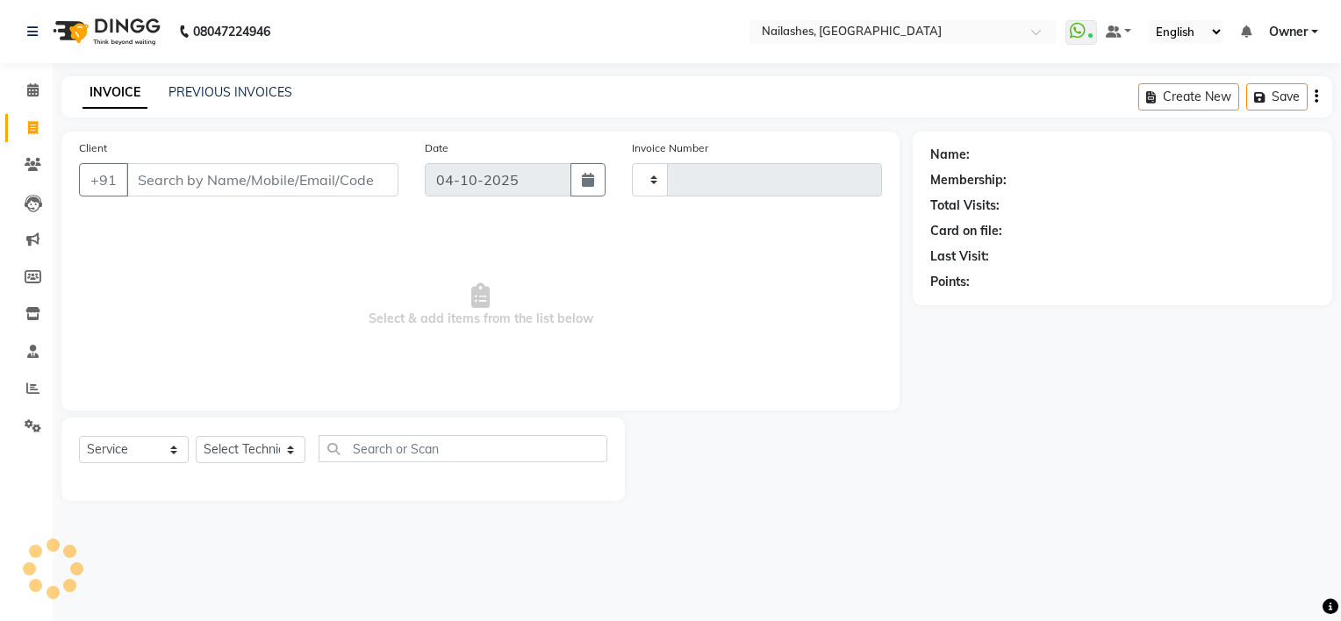
type input "2196"
select select "6579"
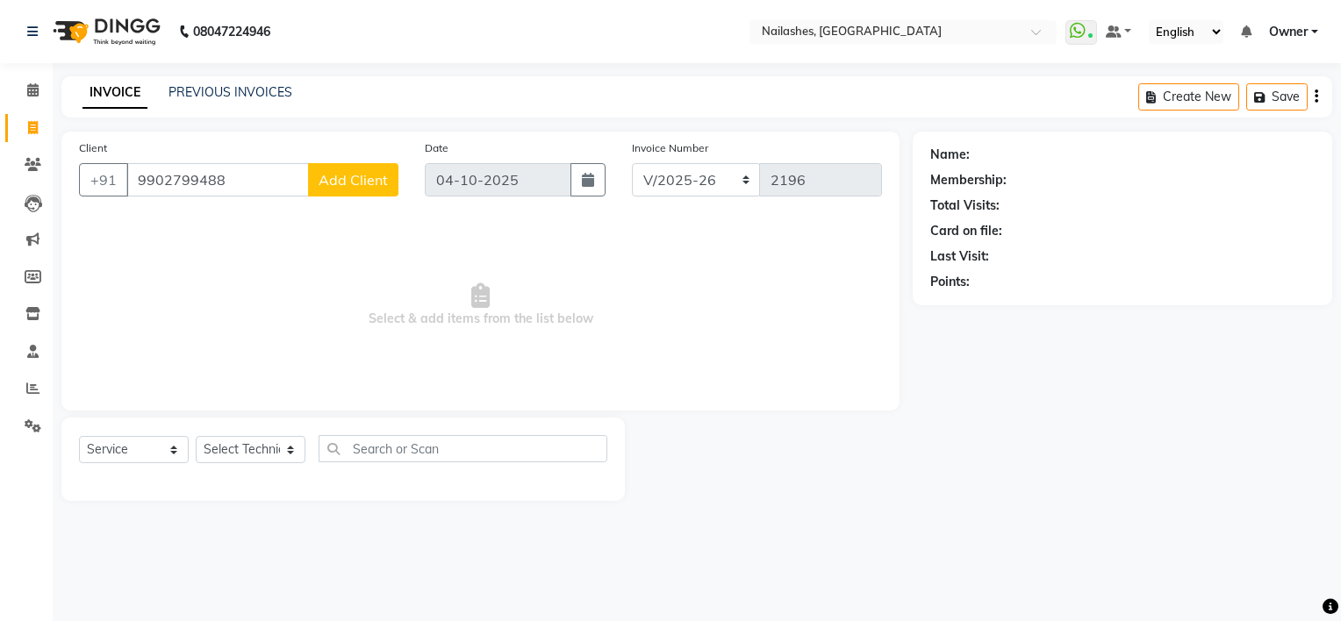
click at [193, 181] on input "9902799488" at bounding box center [217, 179] width 183 height 33
type input "9902788488"
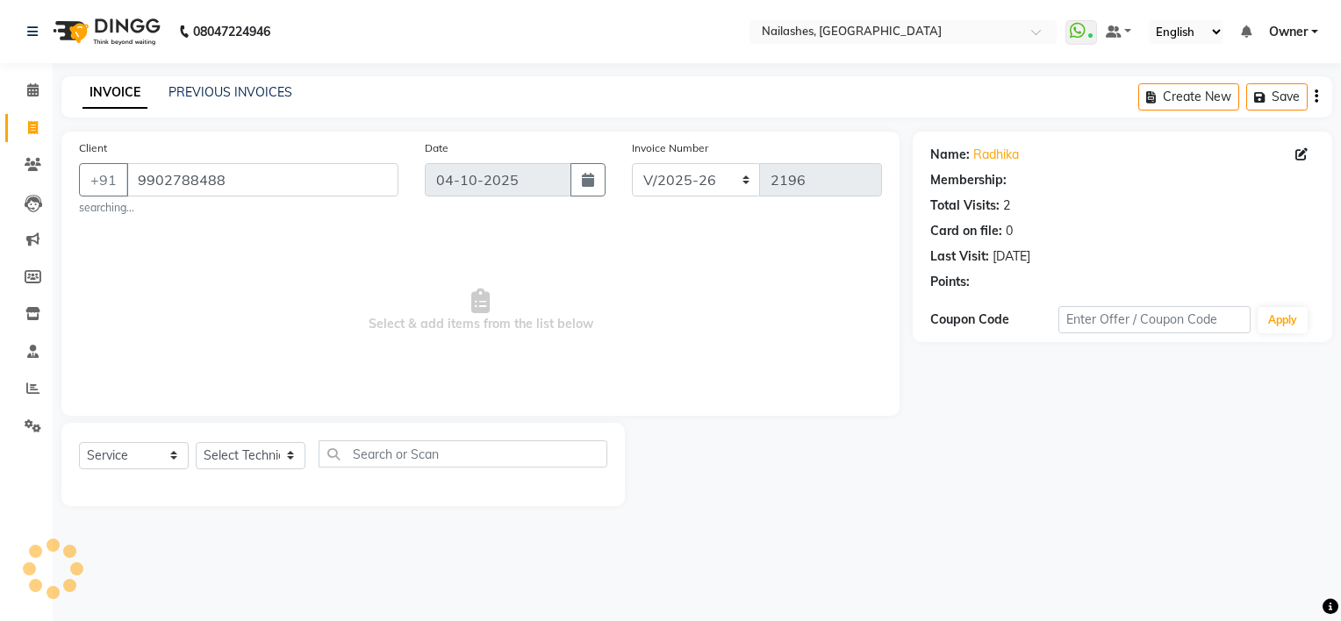
select select "1: Object"
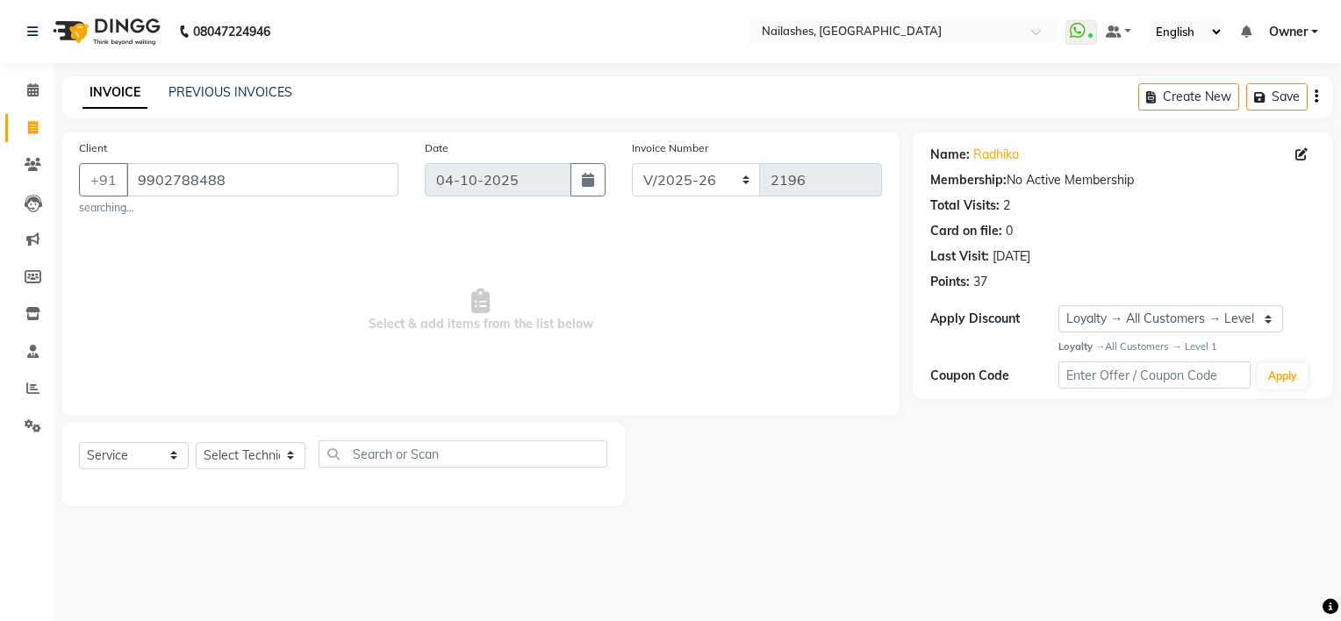
click at [362, 221] on div "Client +91 9902788488 searching... Date 04-10-2025 Invoice Number BTH/2025-26 R…" at bounding box center [480, 274] width 838 height 284
click at [256, 449] on select "Select Technician ARISH Arvind Chandu Dipen Gulafshan John Kajal kelly KIBA LIM…" at bounding box center [251, 455] width 110 height 27
select select "84916"
click at [196, 443] on select "Select Technician ARISH Arvind Chandu Dipen Gulafshan John Kajal kelly KIBA LIM…" at bounding box center [251, 455] width 110 height 27
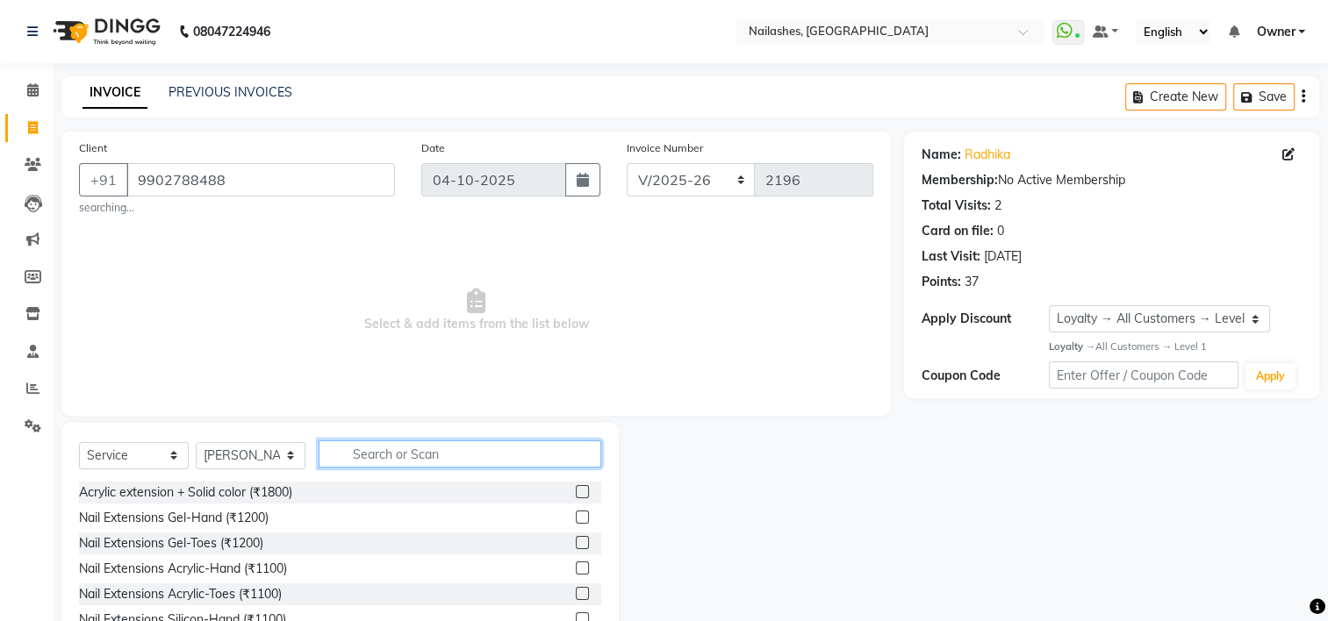
click at [421, 454] on input "text" at bounding box center [460, 454] width 283 height 27
type input "s"
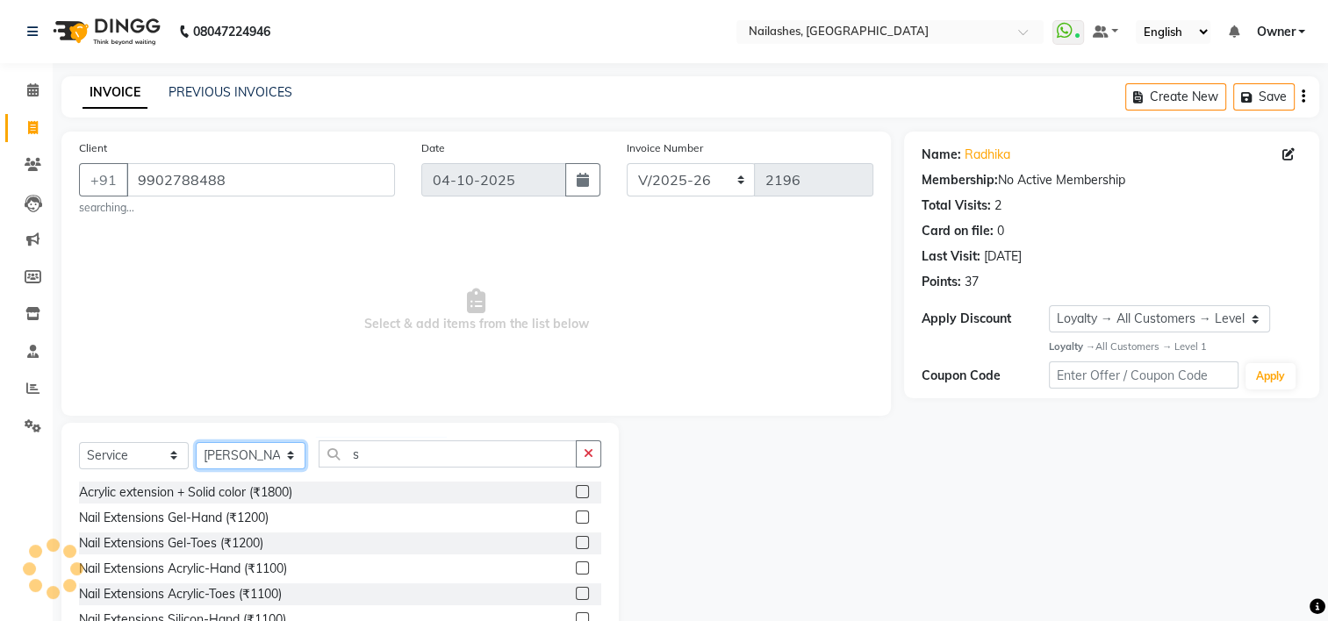
click at [251, 456] on select "Select Technician ARISH Arvind Chandu Dipen Gulafshan John Kajal kelly KIBA LIM…" at bounding box center [251, 455] width 110 height 27
select select "80708"
click at [196, 443] on select "Select Technician ARISH Arvind Chandu Dipen Gulafshan John Kajal kelly KIBA LIM…" at bounding box center [251, 455] width 110 height 27
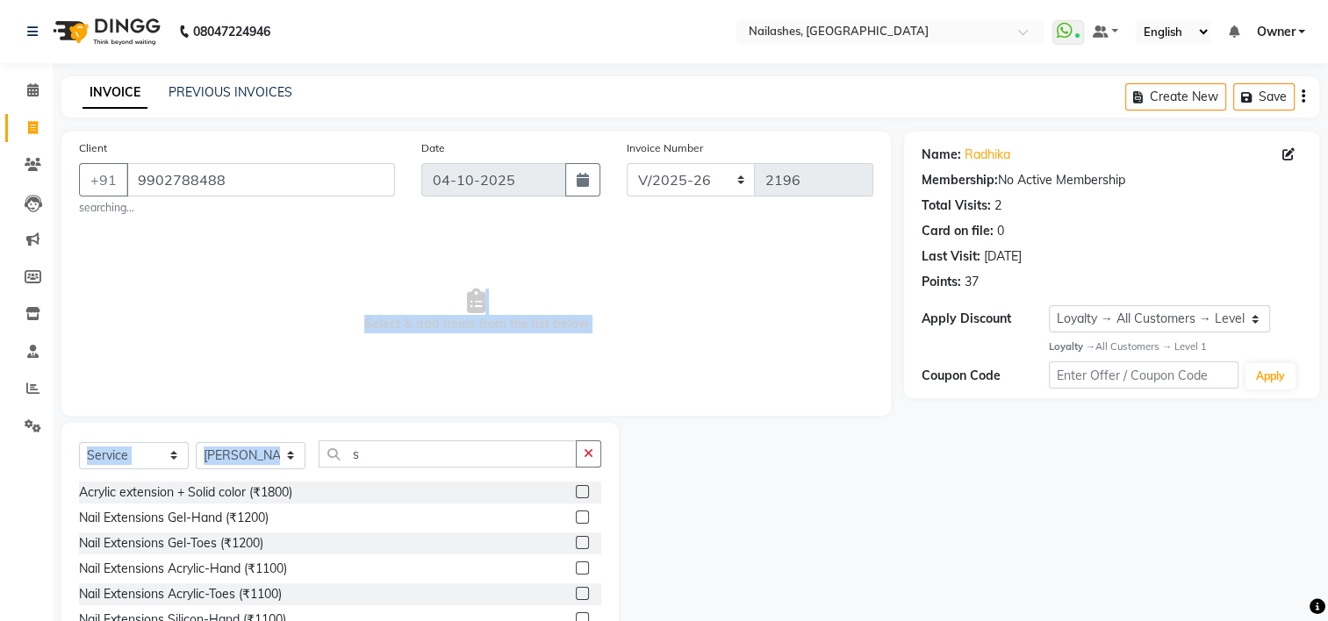
drag, startPoint x: 448, startPoint y: 247, endPoint x: 390, endPoint y: 463, distance: 224.4
click at [390, 463] on div "Client +91 9902788488 searching... Date 04-10-2025 Invoice Number BTH/2025-26 R…" at bounding box center [476, 407] width 856 height 550
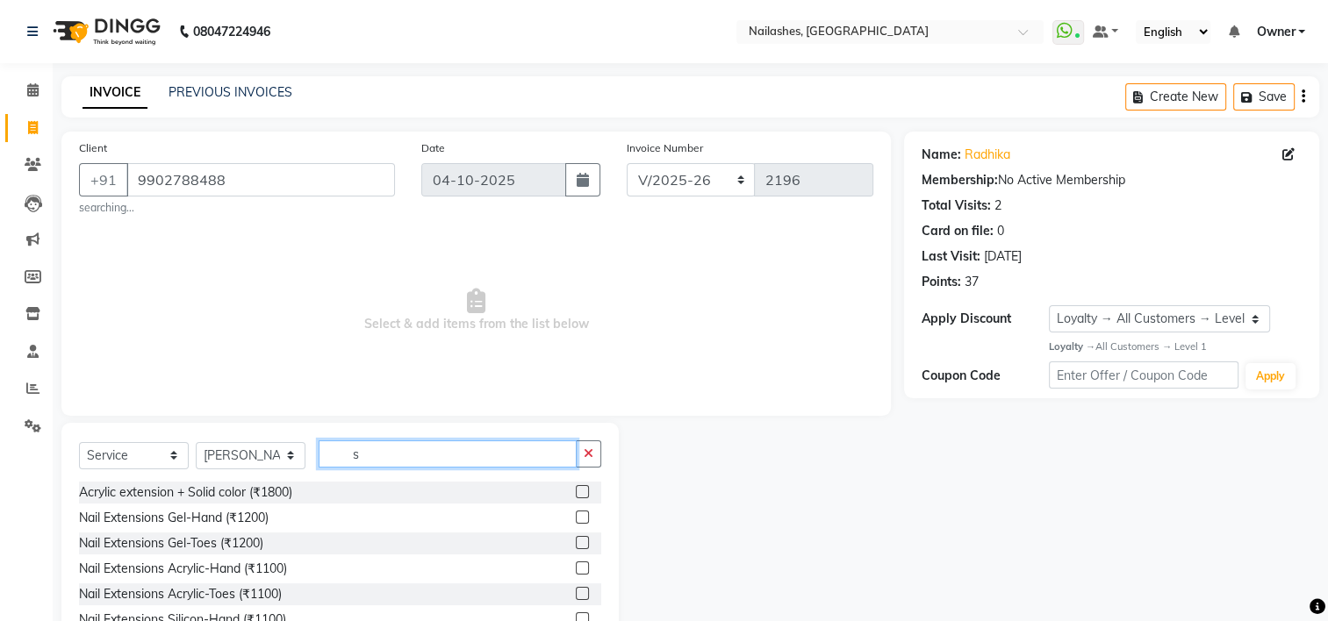
click at [390, 463] on input "s" at bounding box center [448, 454] width 258 height 27
type input "7"
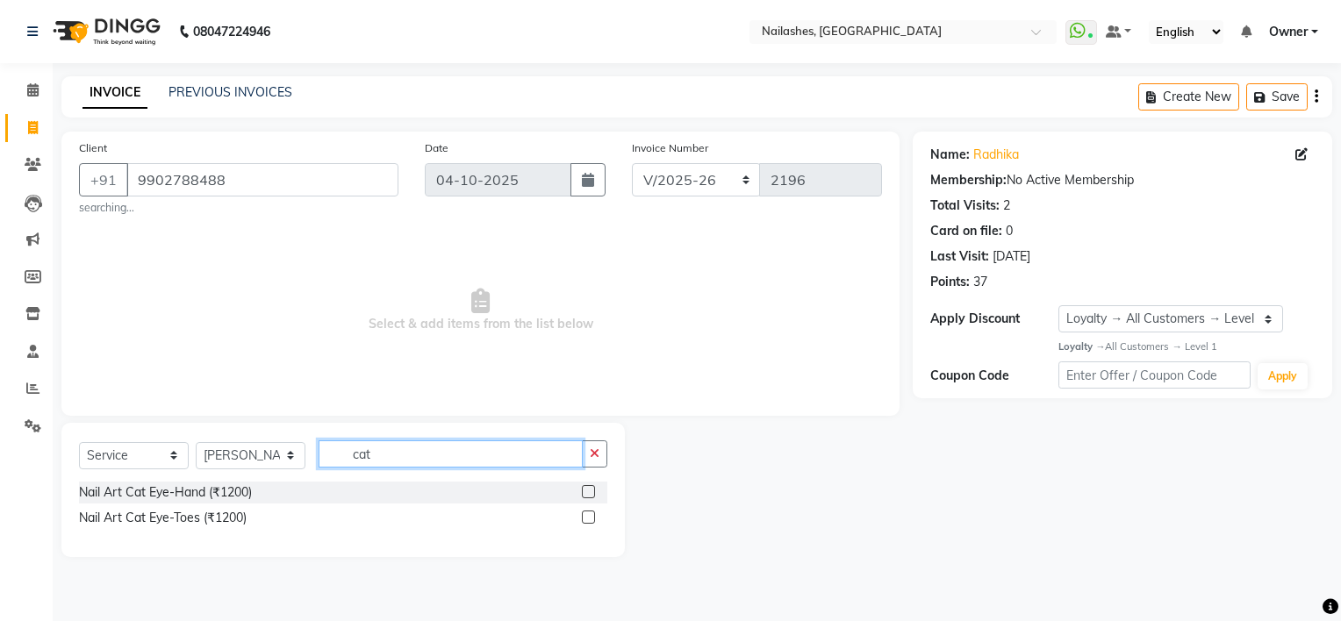
type input "cat"
click at [592, 491] on label at bounding box center [588, 491] width 13 height 13
click at [592, 491] on input "checkbox" at bounding box center [587, 492] width 11 height 11
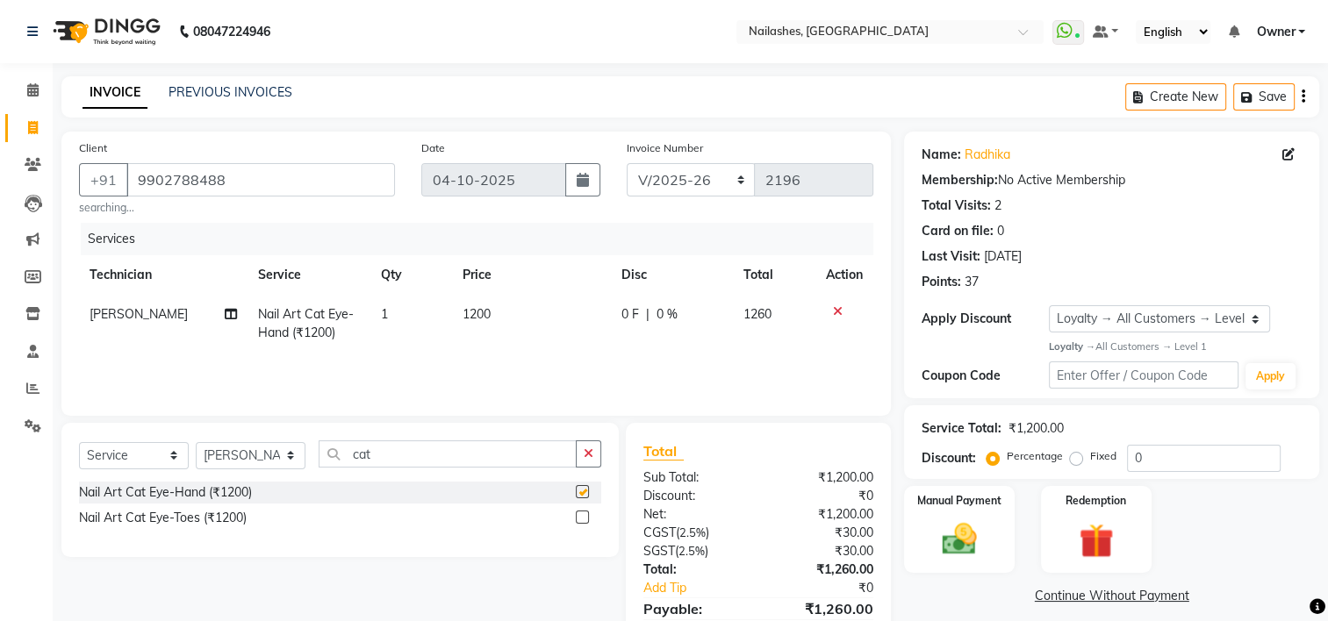
checkbox input "false"
click at [407, 457] on input "cat" at bounding box center [448, 454] width 258 height 27
type input "c"
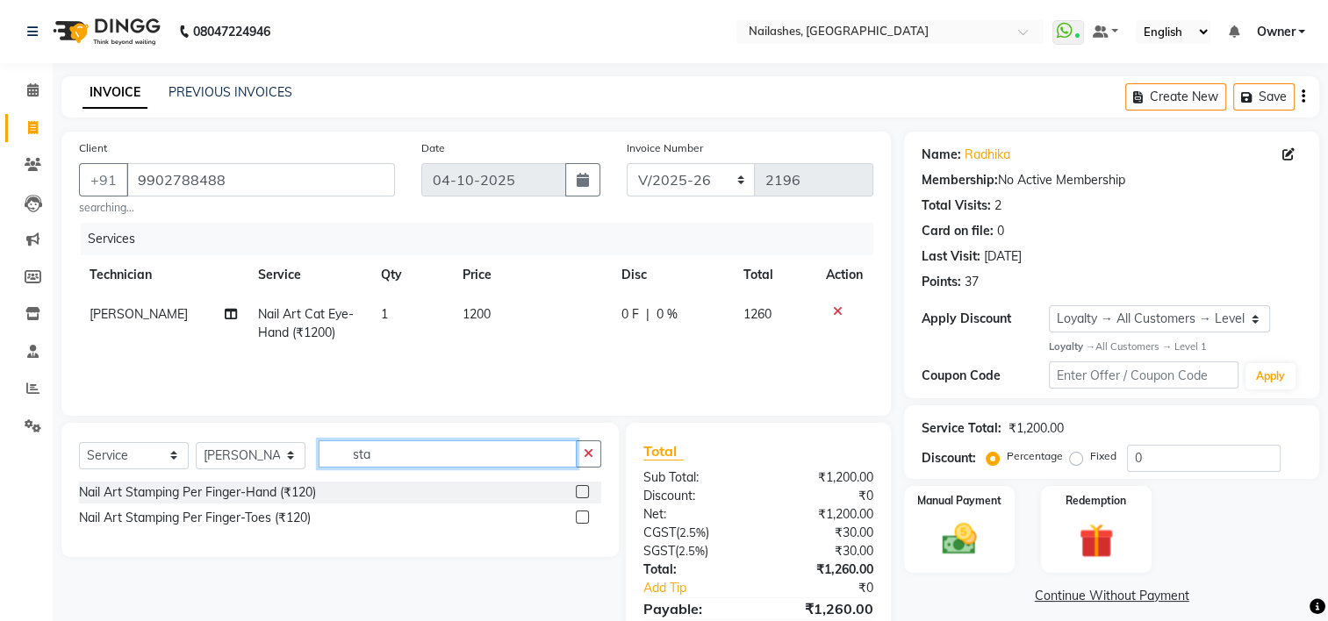
type input "sta"
click at [584, 491] on label at bounding box center [582, 491] width 13 height 13
click at [584, 491] on input "checkbox" at bounding box center [581, 492] width 11 height 11
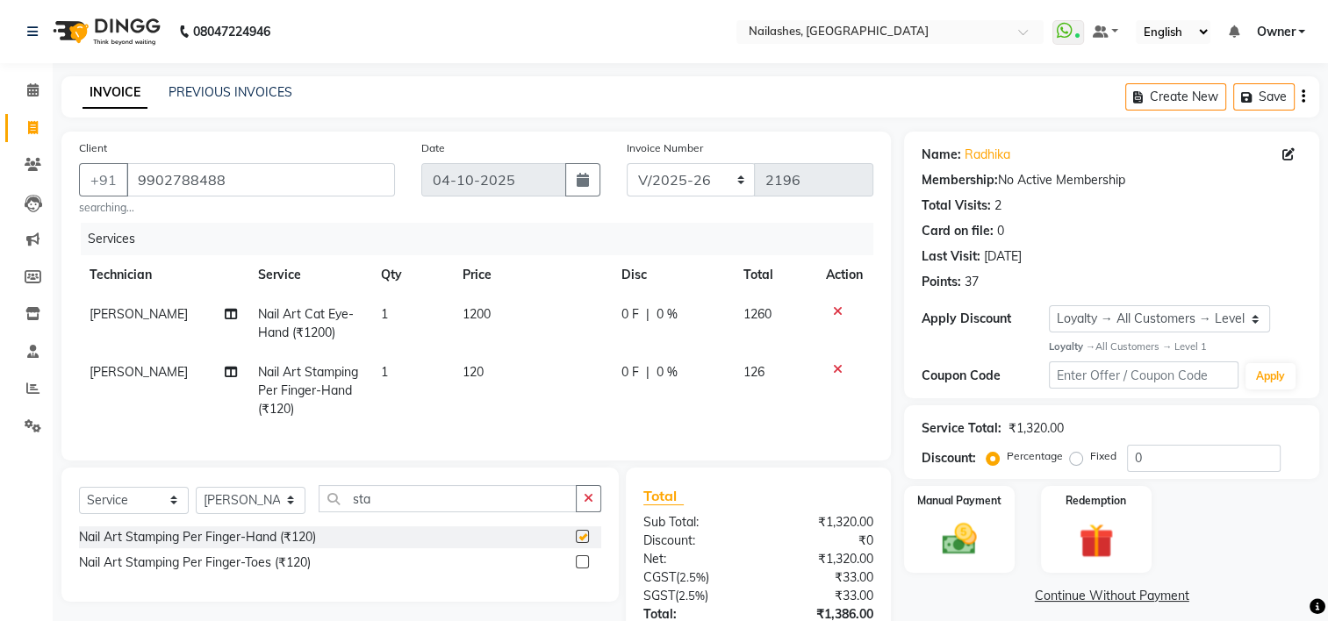
checkbox input "false"
click at [404, 375] on td "1" at bounding box center [411, 391] width 82 height 76
select select "80708"
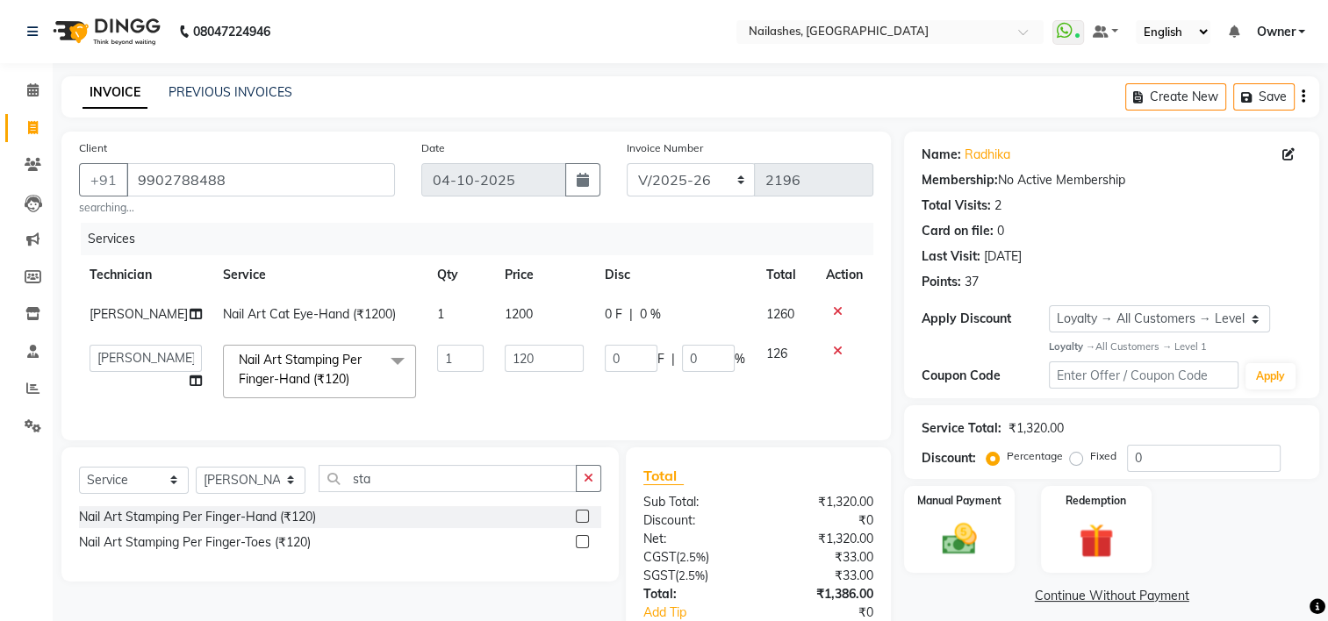
click at [404, 375] on td "Nail Art Stamping Per Finger-Hand (₹120) x Acrylic extension + Solid color (₹18…" at bounding box center [319, 371] width 214 height 75
click at [437, 363] on input "1" at bounding box center [460, 358] width 47 height 27
type input "10"
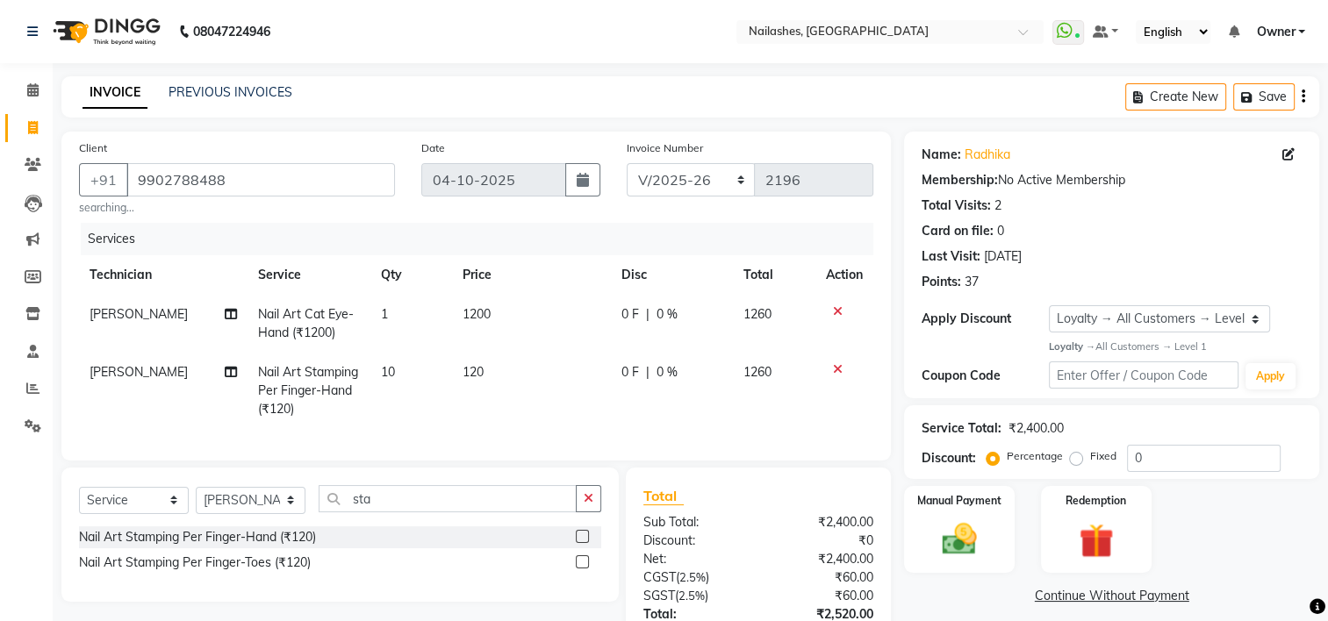
click at [484, 369] on td "120" at bounding box center [531, 391] width 159 height 76
select select "80708"
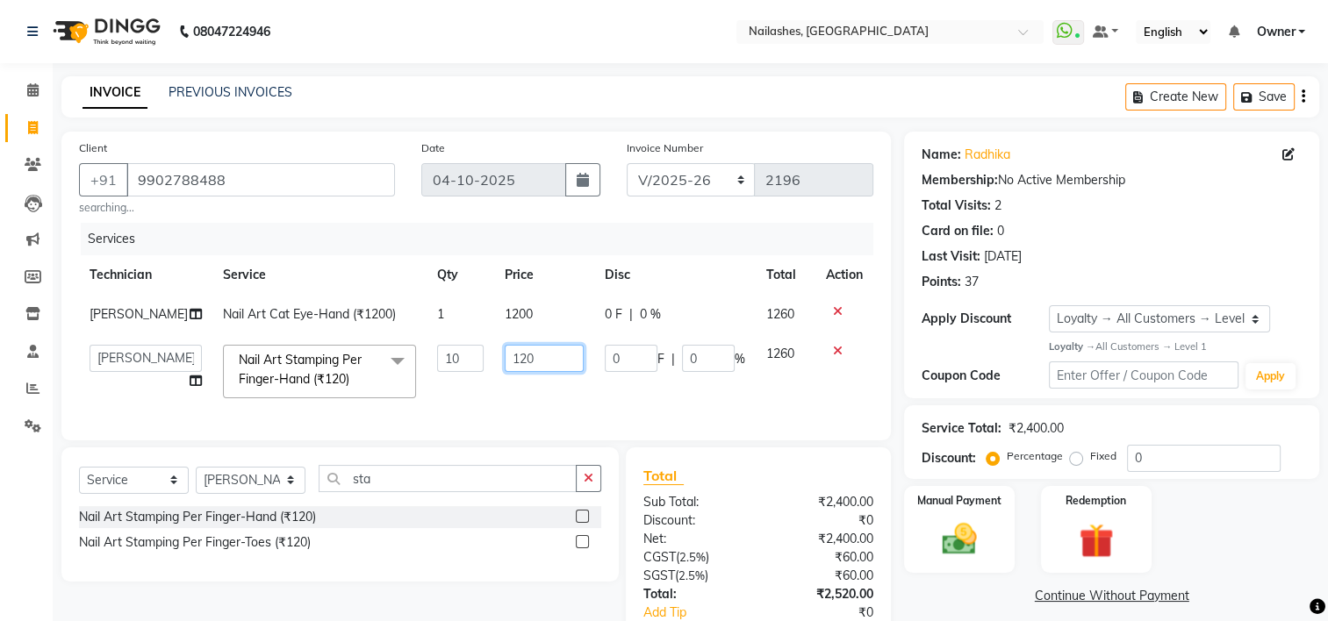
click at [512, 362] on input "120" at bounding box center [544, 358] width 78 height 27
type input "100"
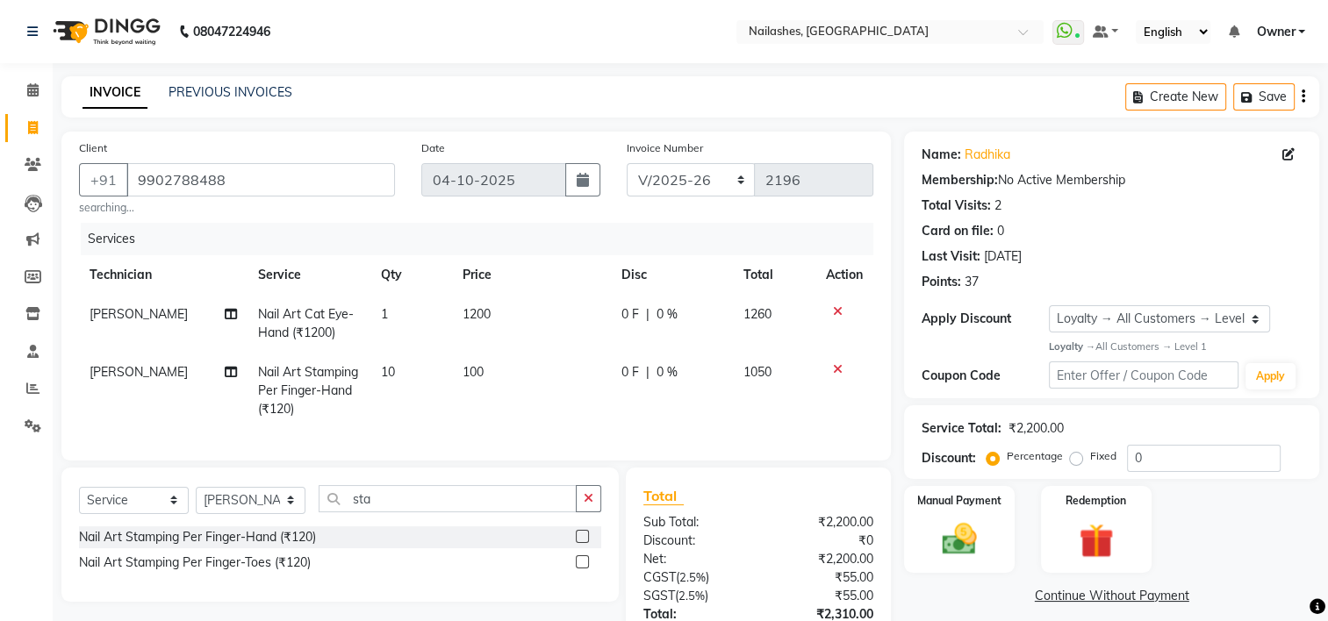
click at [526, 390] on td "100" at bounding box center [531, 391] width 159 height 76
select select "80708"
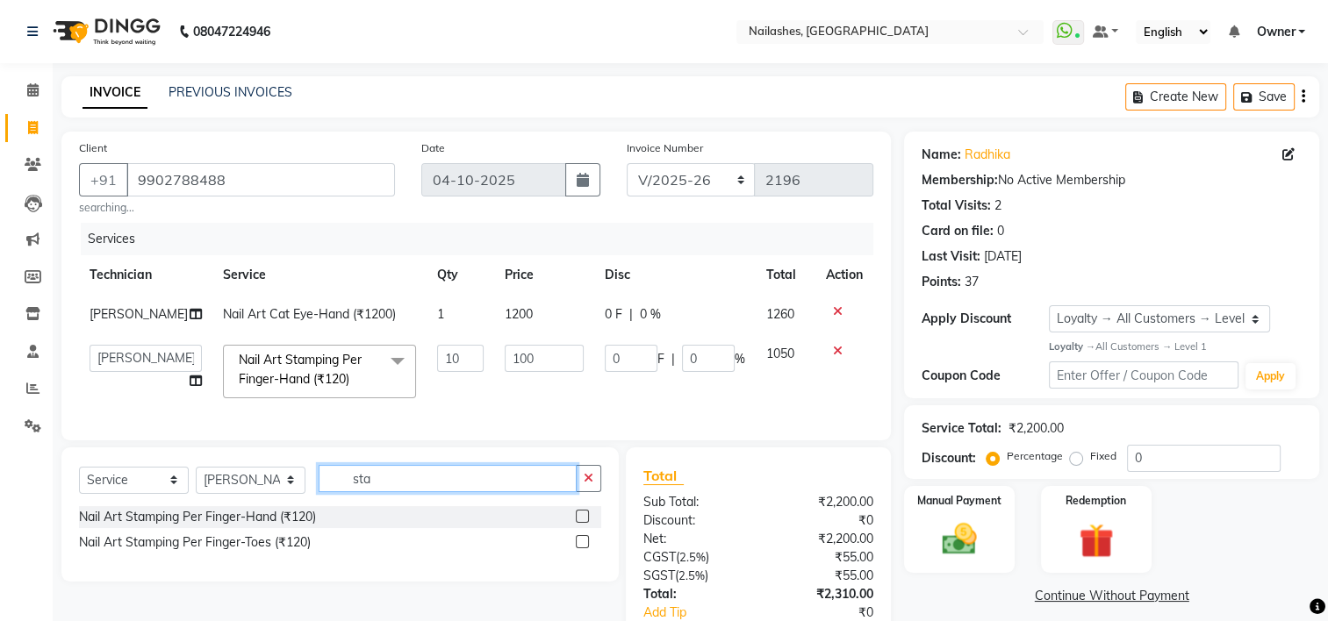
click at [423, 492] on input "sta" at bounding box center [448, 478] width 258 height 27
type input "s"
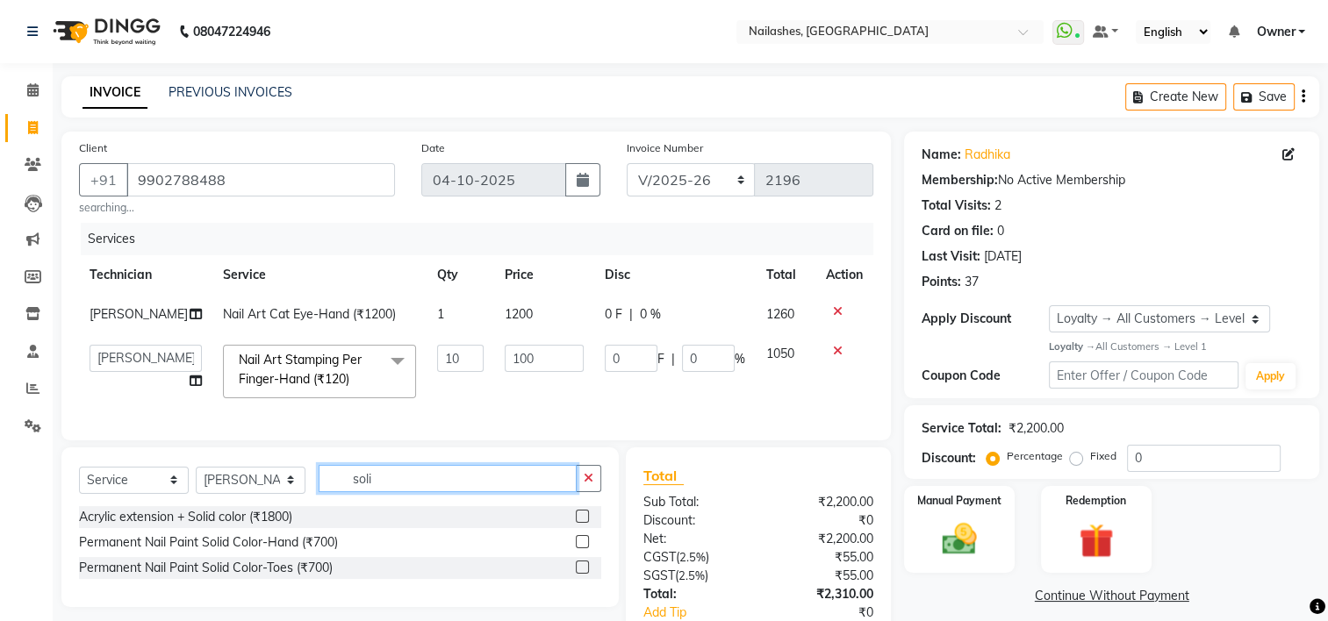
type input "soli"
click at [584, 548] on label at bounding box center [582, 541] width 13 height 13
click at [584, 548] on input "checkbox" at bounding box center [581, 542] width 11 height 11
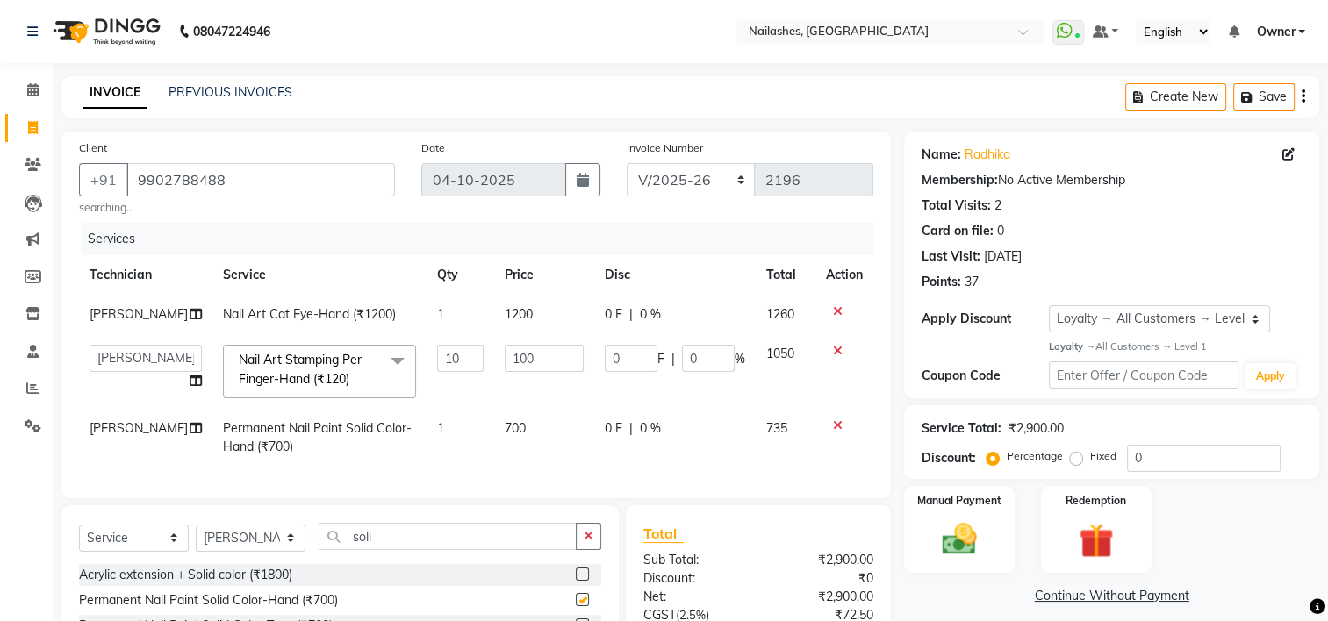
checkbox input "false"
click at [382, 548] on input "soli" at bounding box center [448, 536] width 258 height 27
click at [512, 424] on span "700" at bounding box center [515, 428] width 21 height 16
select select "80708"
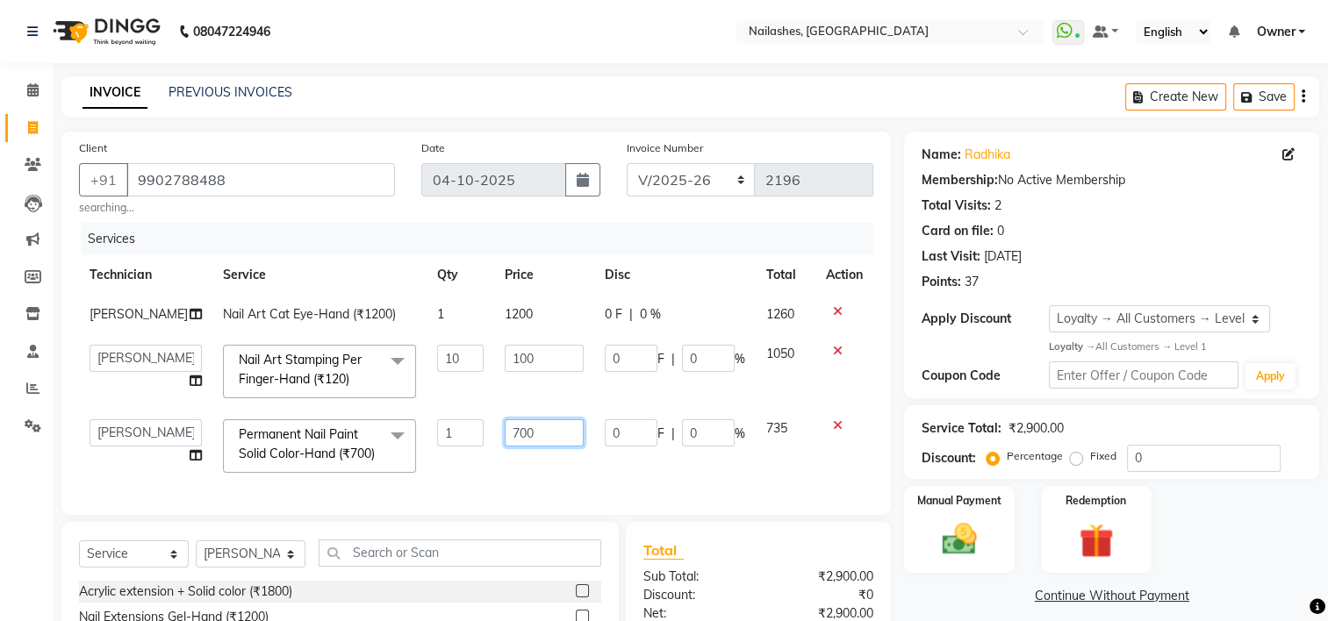
click at [505, 426] on input "700" at bounding box center [544, 432] width 78 height 27
type input "500"
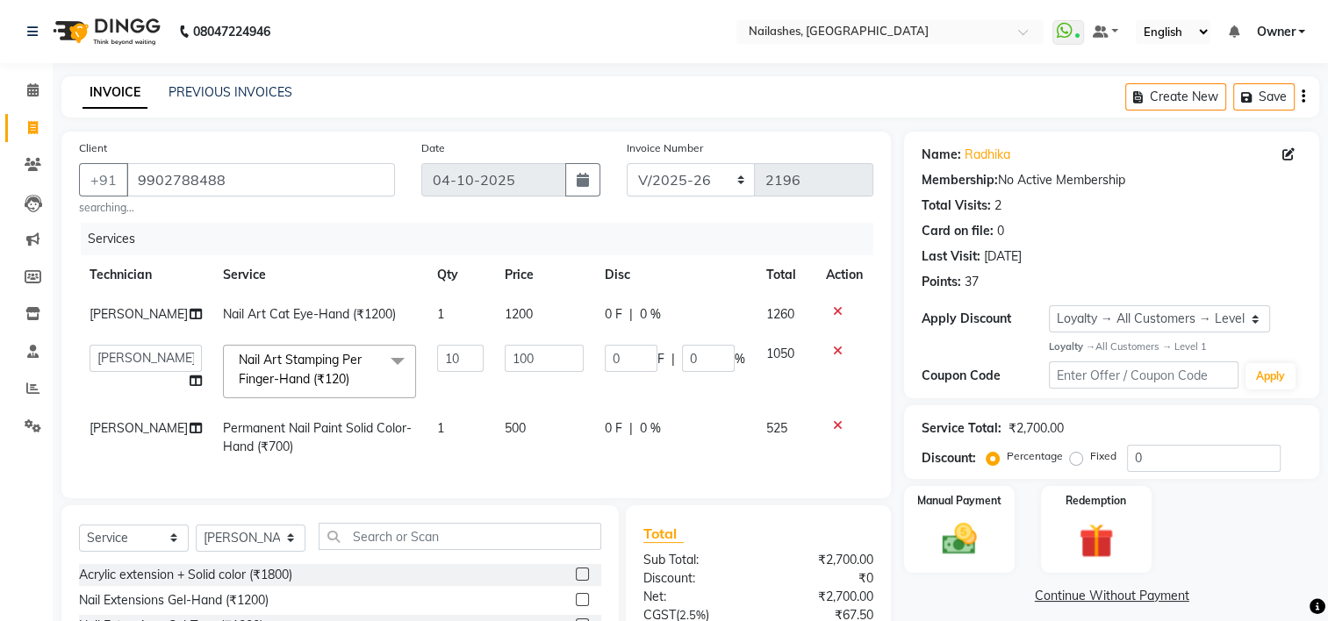
click at [520, 481] on div "Services Technician Service Qty Price Disc Total Action Arvind Nail Art Cat Eye…" at bounding box center [476, 352] width 794 height 258
click at [261, 552] on select "Select Technician ARISH Arvind Chandu Dipen Gulafshan John Kajal kelly KIBA LIM…" at bounding box center [251, 538] width 110 height 27
select select "84916"
click at [196, 538] on select "Select Technician ARISH Arvind Chandu Dipen Gulafshan John Kajal kelly KIBA LIM…" at bounding box center [251, 538] width 110 height 27
click at [417, 548] on input "text" at bounding box center [460, 536] width 283 height 27
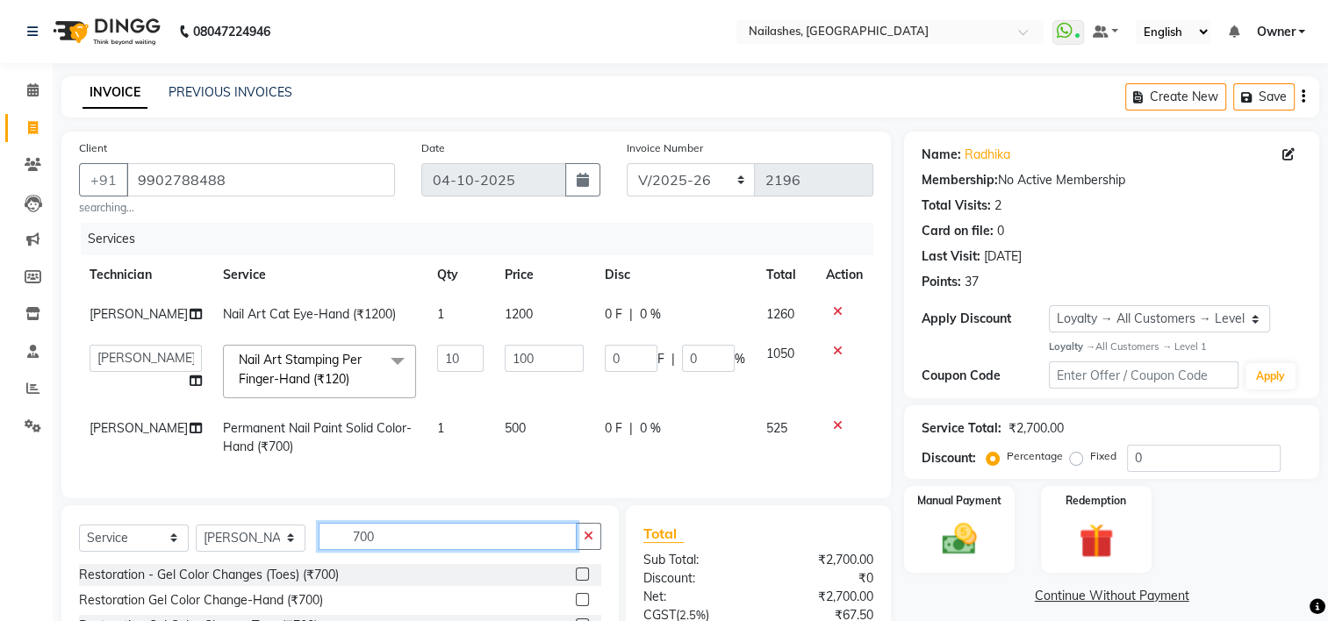
type input "700"
click at [561, 612] on div "Restoration Gel Color Change-Hand (₹700)" at bounding box center [340, 601] width 522 height 22
click at [576, 606] on label at bounding box center [582, 599] width 13 height 13
click at [576, 606] on input "checkbox" at bounding box center [581, 600] width 11 height 11
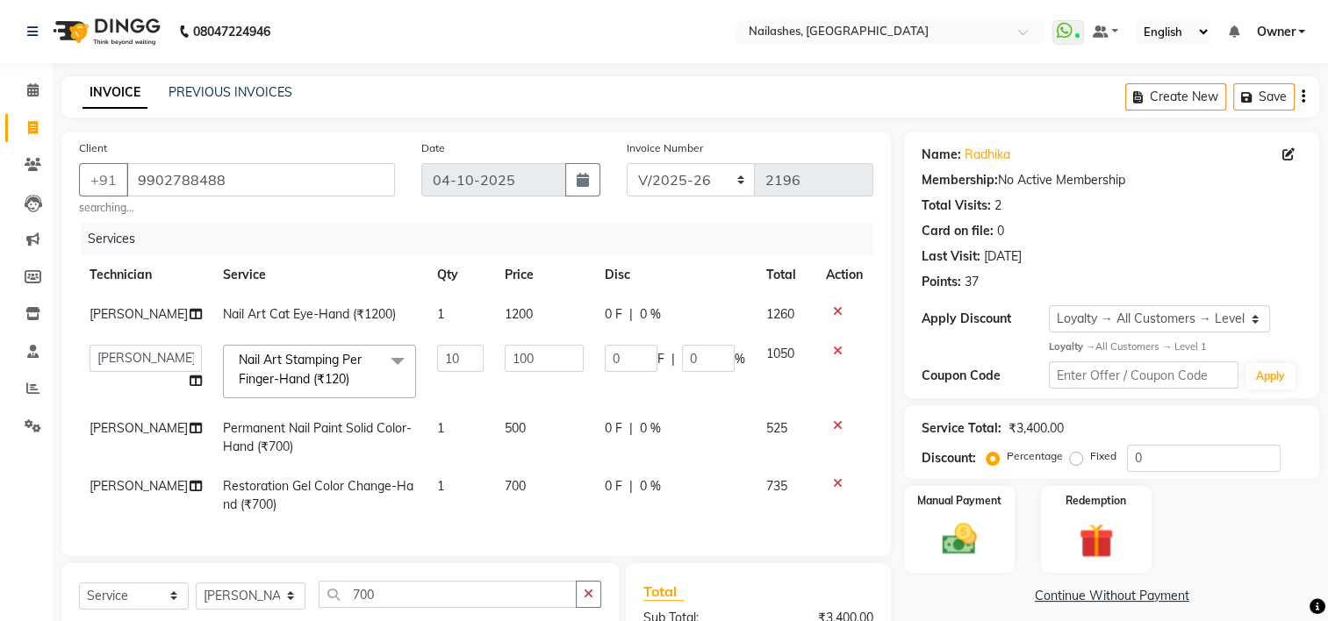
checkbox input "false"
click at [442, 608] on input "700" at bounding box center [448, 594] width 258 height 27
type input "7"
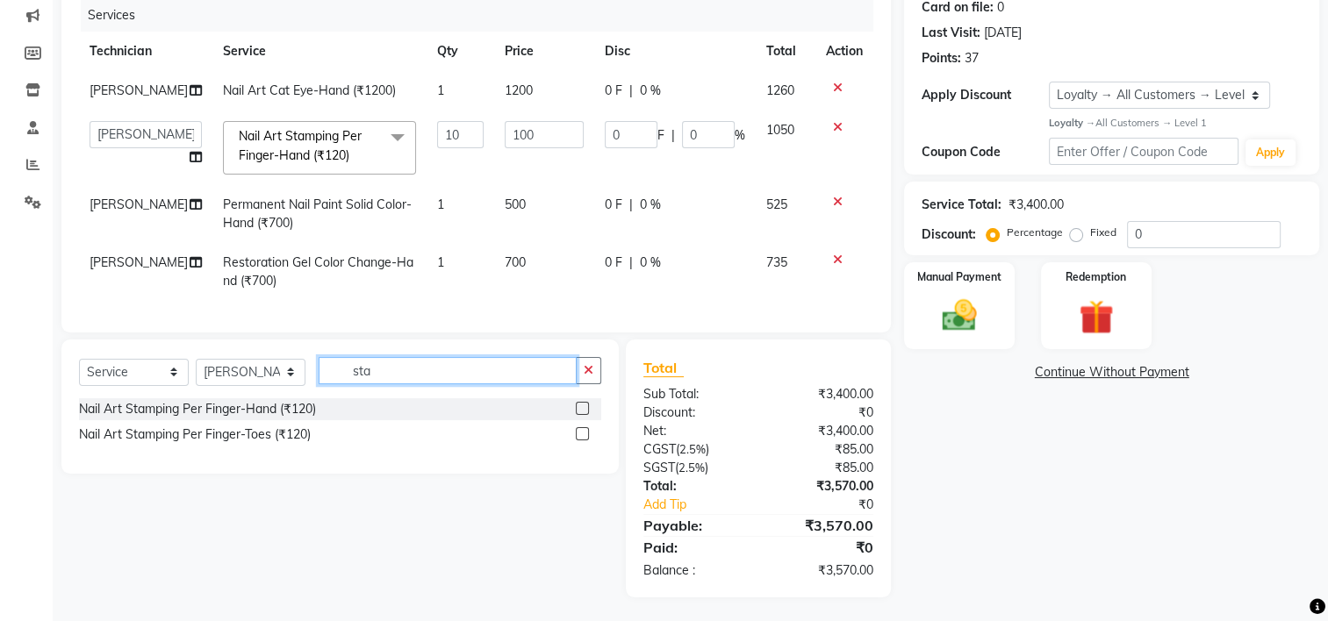
scroll to position [228, 0]
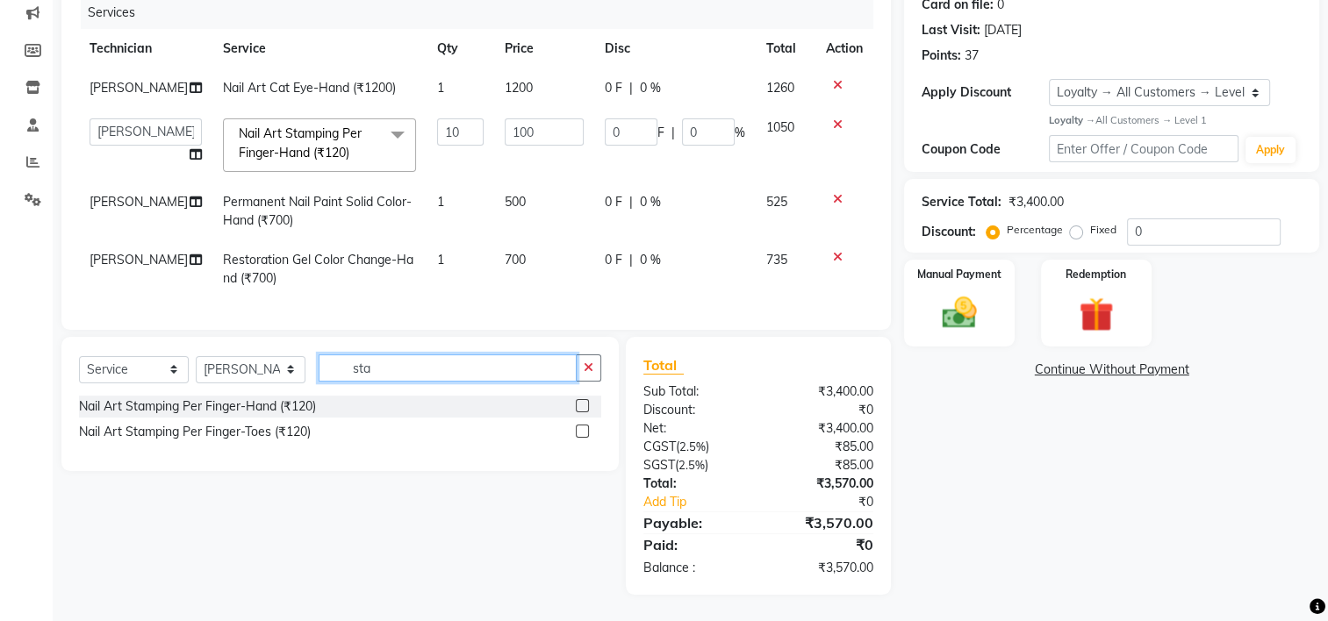
type input "sta"
click at [579, 412] on label at bounding box center [582, 405] width 13 height 13
click at [579, 412] on input "checkbox" at bounding box center [581, 406] width 11 height 11
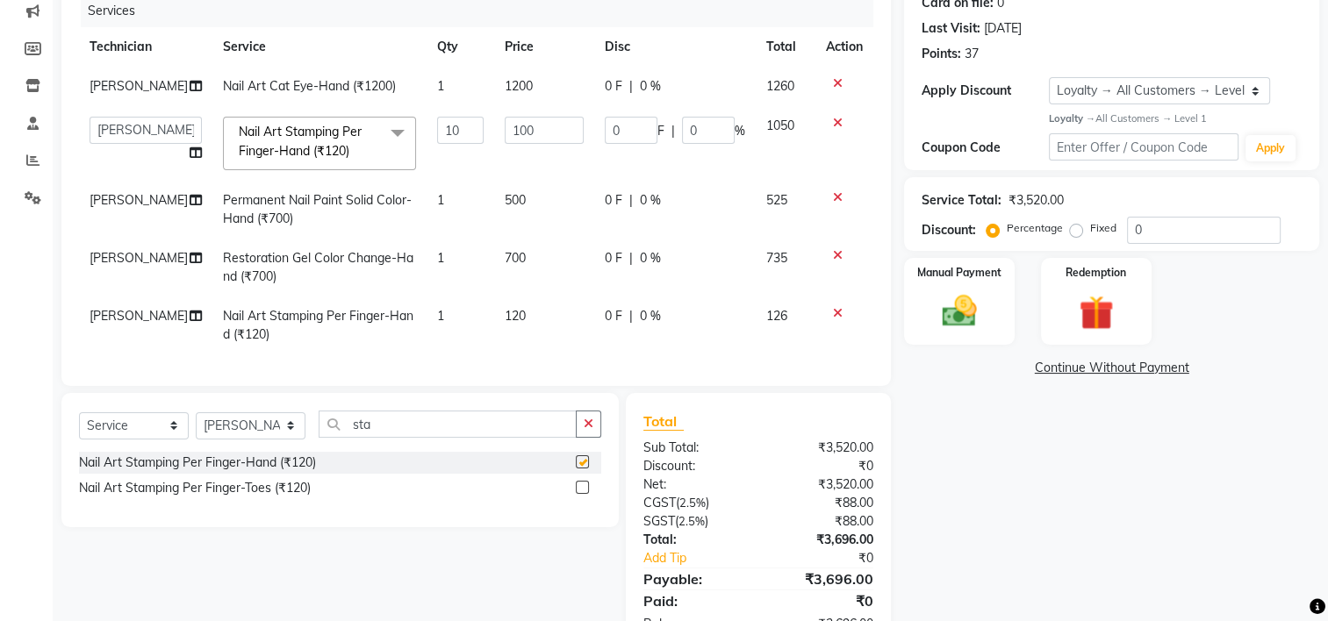
checkbox input "false"
click at [434, 335] on td "1" at bounding box center [460, 326] width 68 height 58
select select "84916"
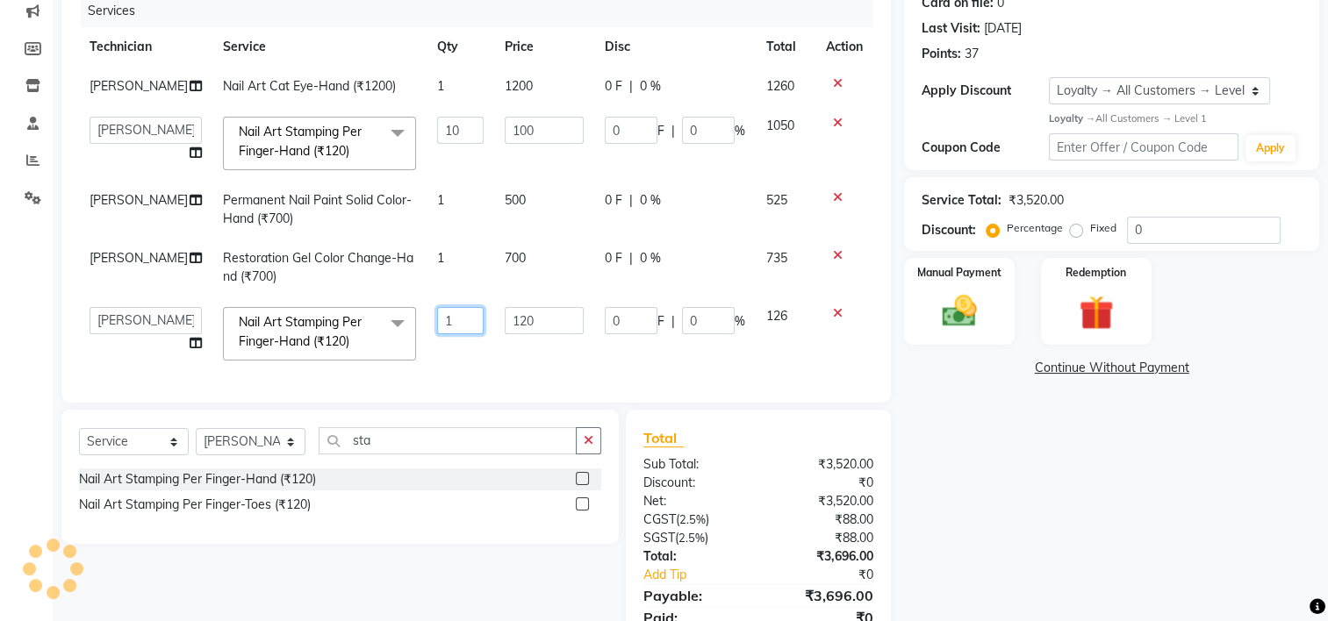
click at [440, 328] on input "1" at bounding box center [460, 320] width 47 height 27
type input "2"
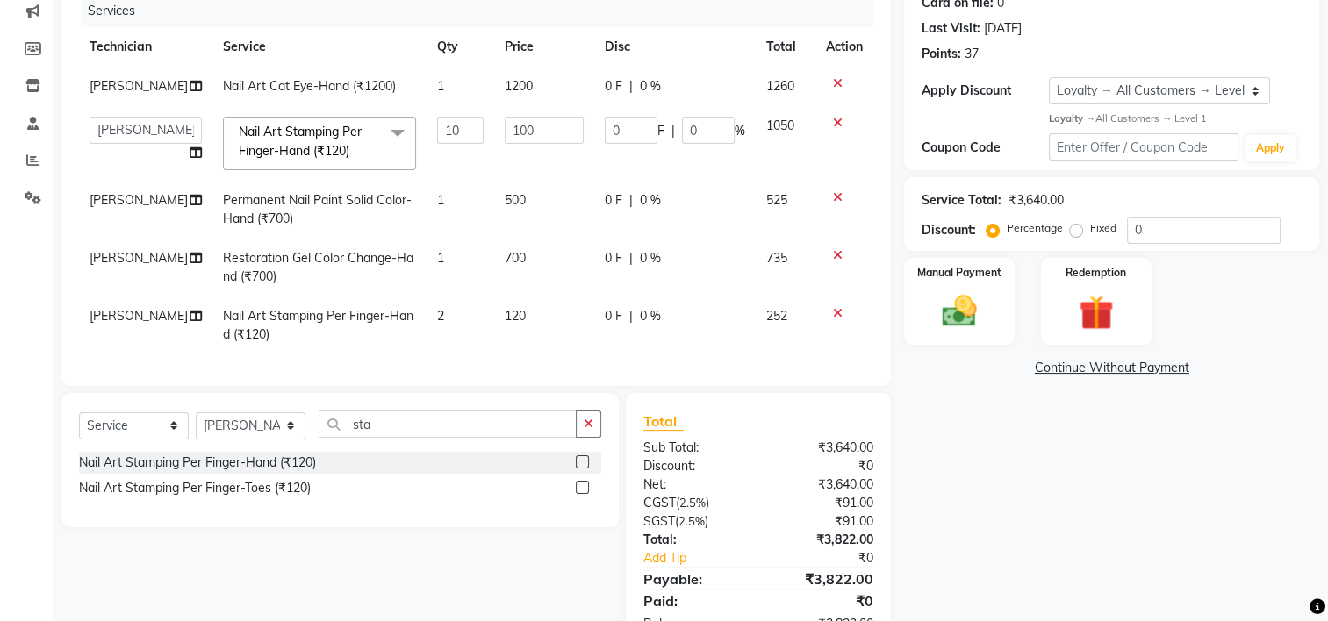
click at [512, 318] on span "120" at bounding box center [515, 316] width 21 height 16
select select "84916"
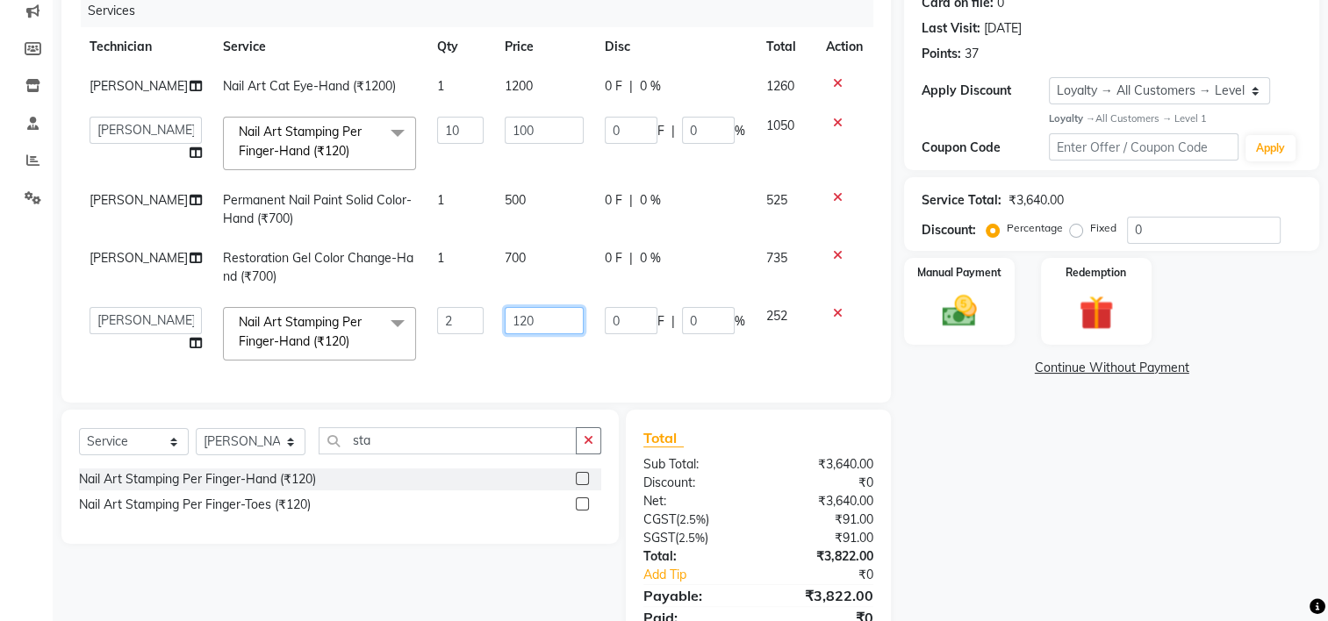
click at [513, 319] on input "120" at bounding box center [544, 320] width 78 height 27
type input "150"
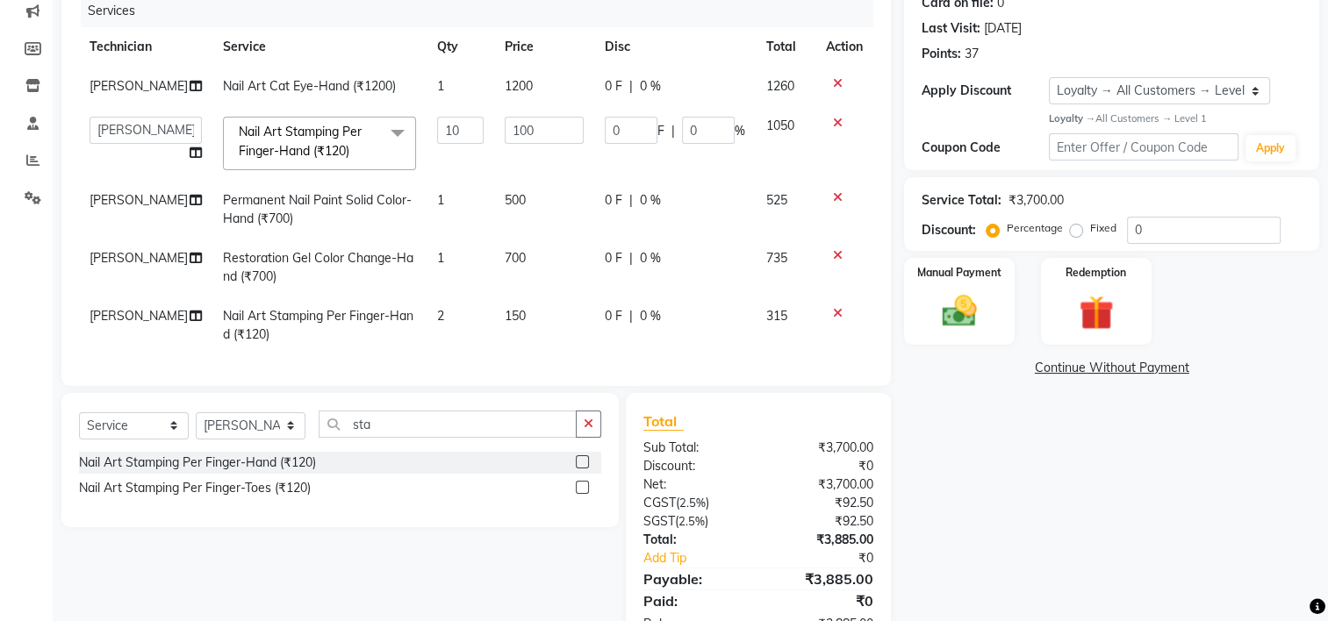
click at [562, 362] on div "Services Technician Service Qty Price Disc Total Action Arvind Nail Art Cat Eye…" at bounding box center [476, 182] width 794 height 374
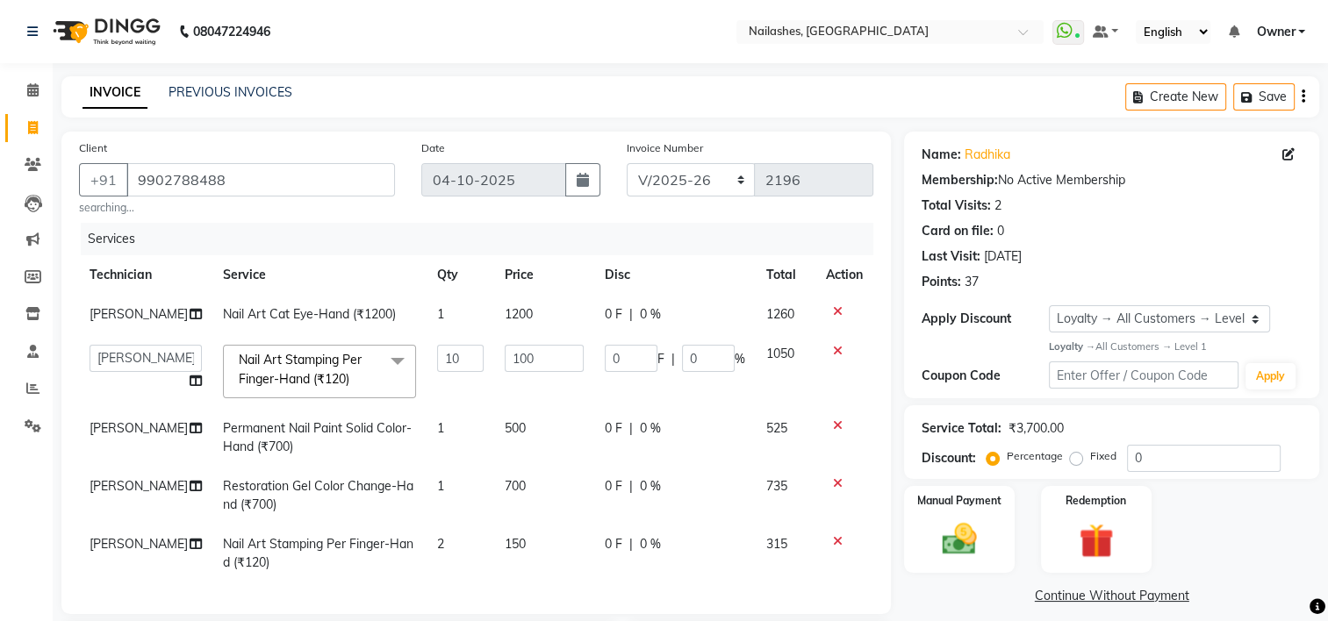
scroll to position [297, 0]
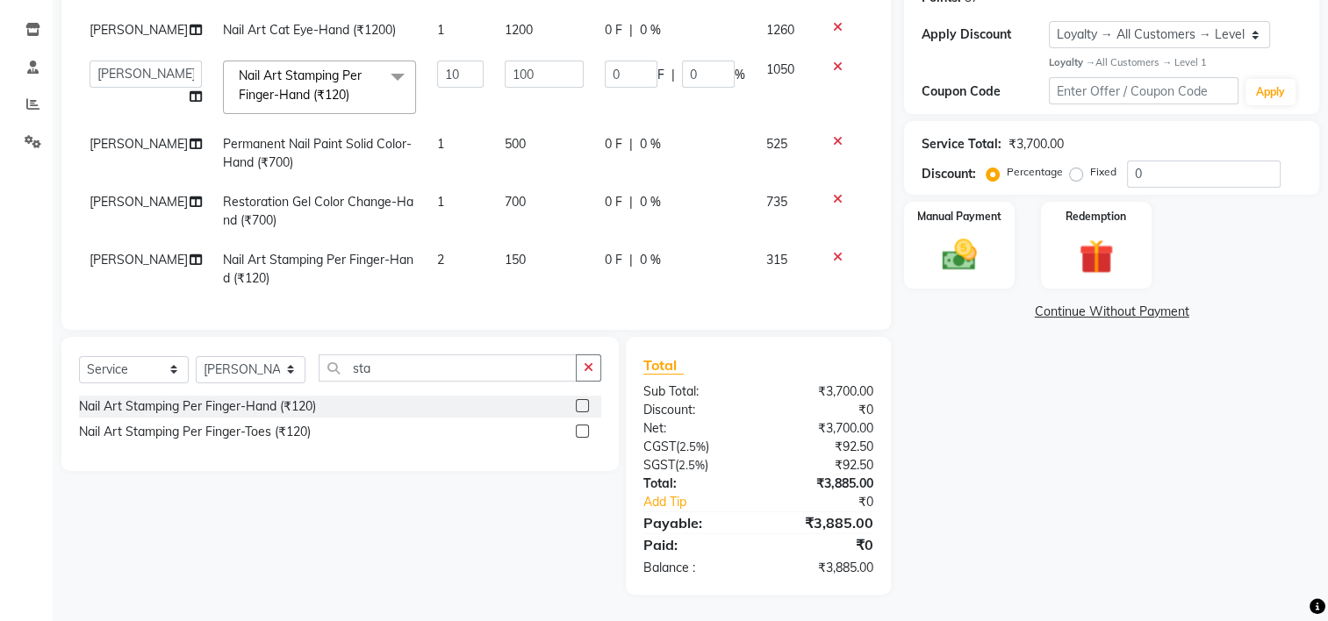
drag, startPoint x: 562, startPoint y: 233, endPoint x: 936, endPoint y: 503, distance: 462.0
click at [936, 503] on div "Name: Radhika Membership: No Active Membership Total Visits: 2 Card on file: 0 …" at bounding box center [1118, 221] width 428 height 748
click at [957, 234] on img at bounding box center [959, 254] width 59 height 41
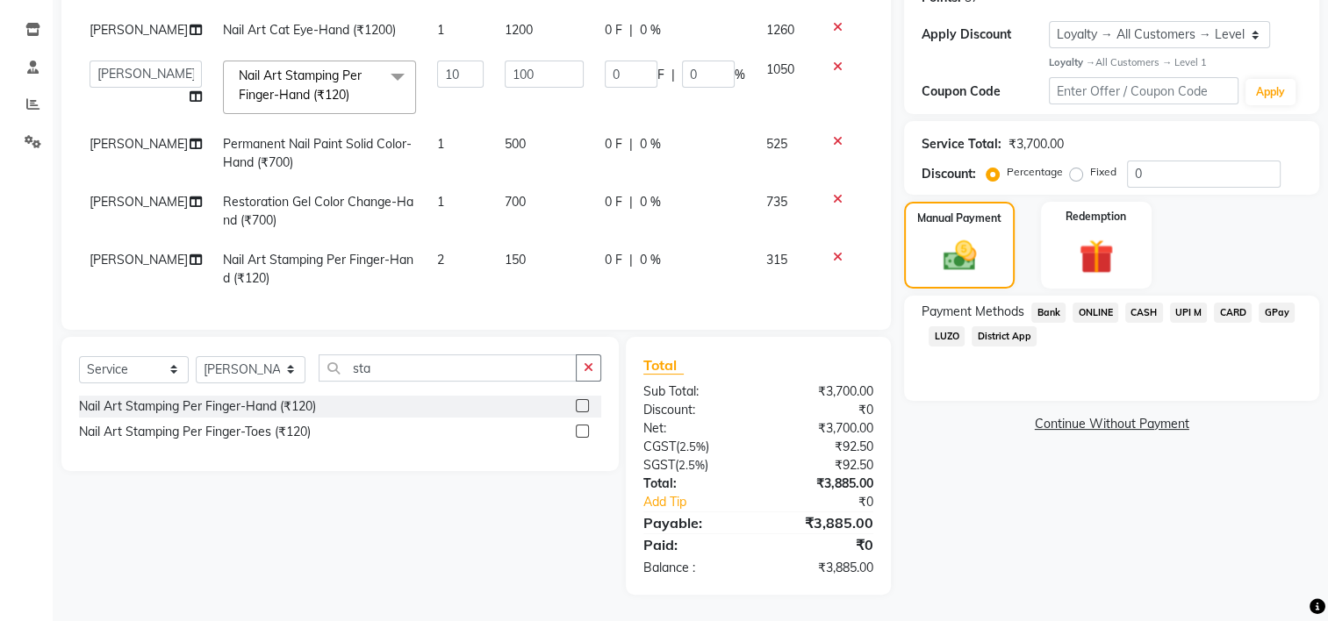
click at [1179, 303] on span "UPI M" at bounding box center [1189, 313] width 38 height 20
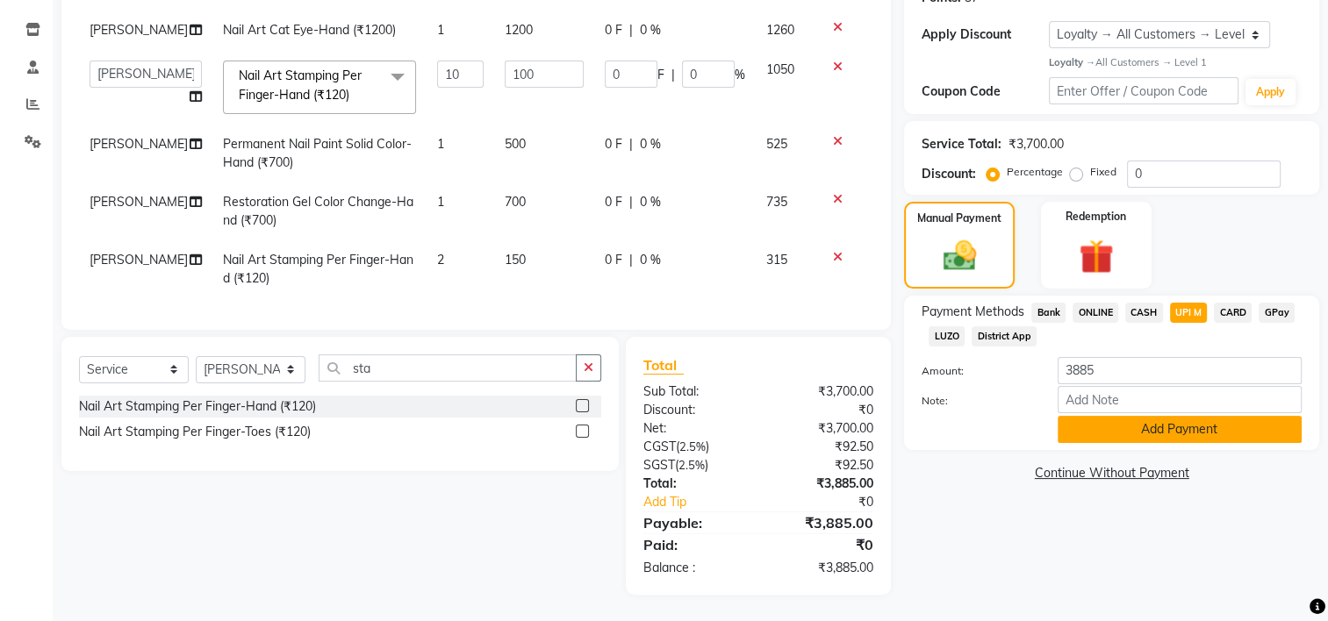
click at [1179, 416] on button "Add Payment" at bounding box center [1179, 429] width 244 height 27
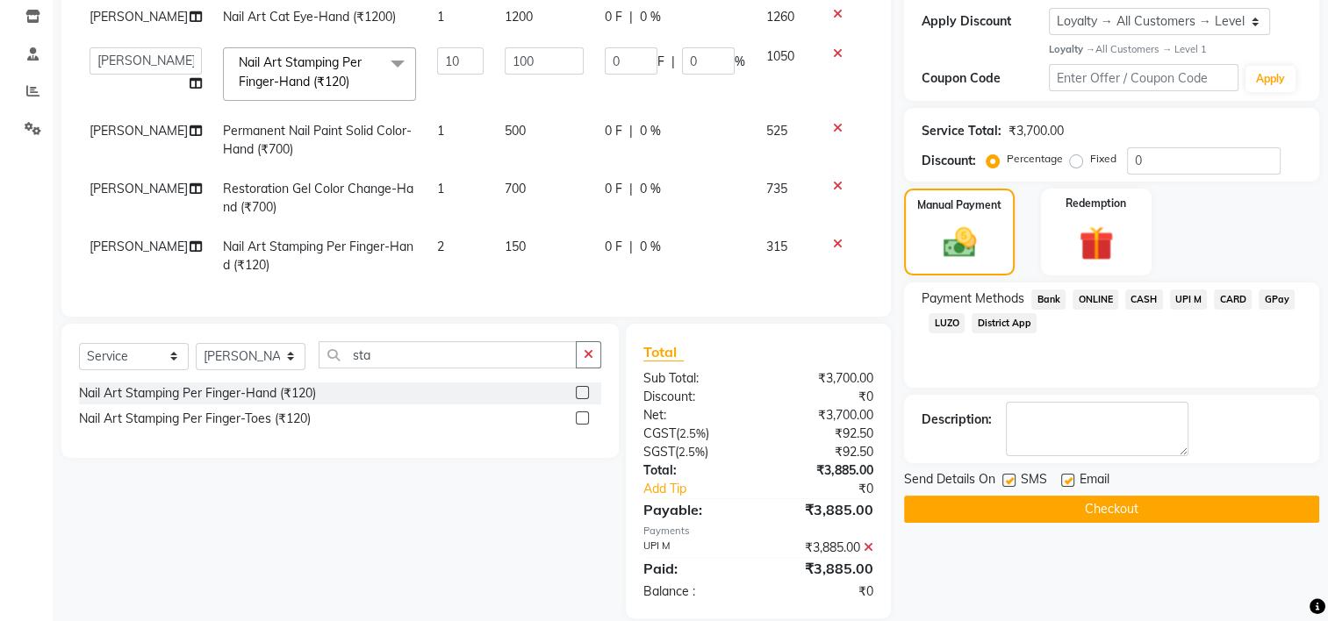
click at [1105, 516] on button "Checkout" at bounding box center [1111, 509] width 415 height 27
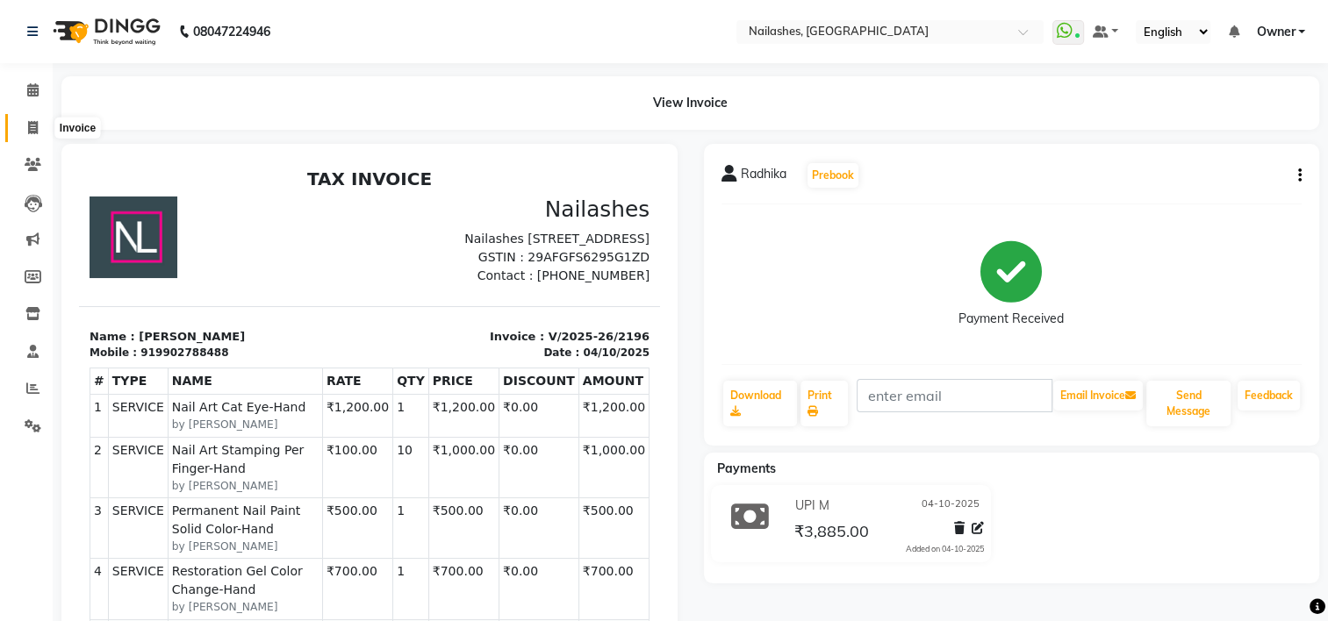
click at [28, 125] on icon at bounding box center [33, 127] width 10 height 13
select select "service"
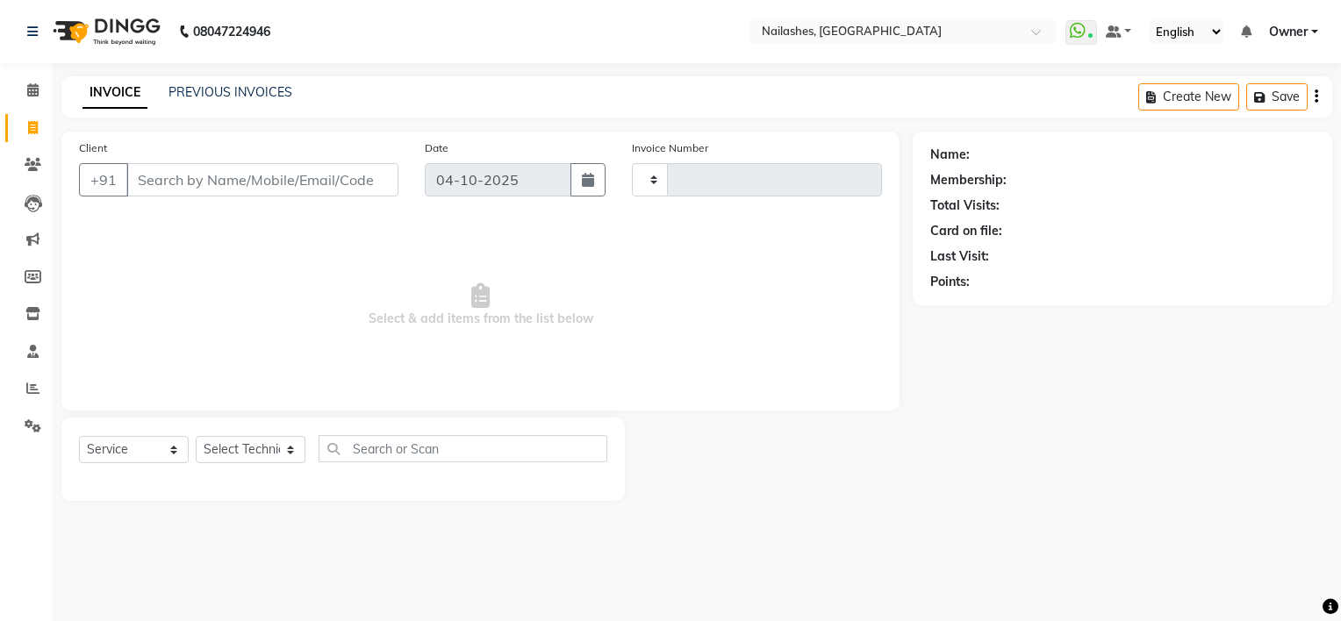
type input "2197"
select select "6579"
click at [232, 97] on link "PREVIOUS INVOICES" at bounding box center [230, 92] width 124 height 16
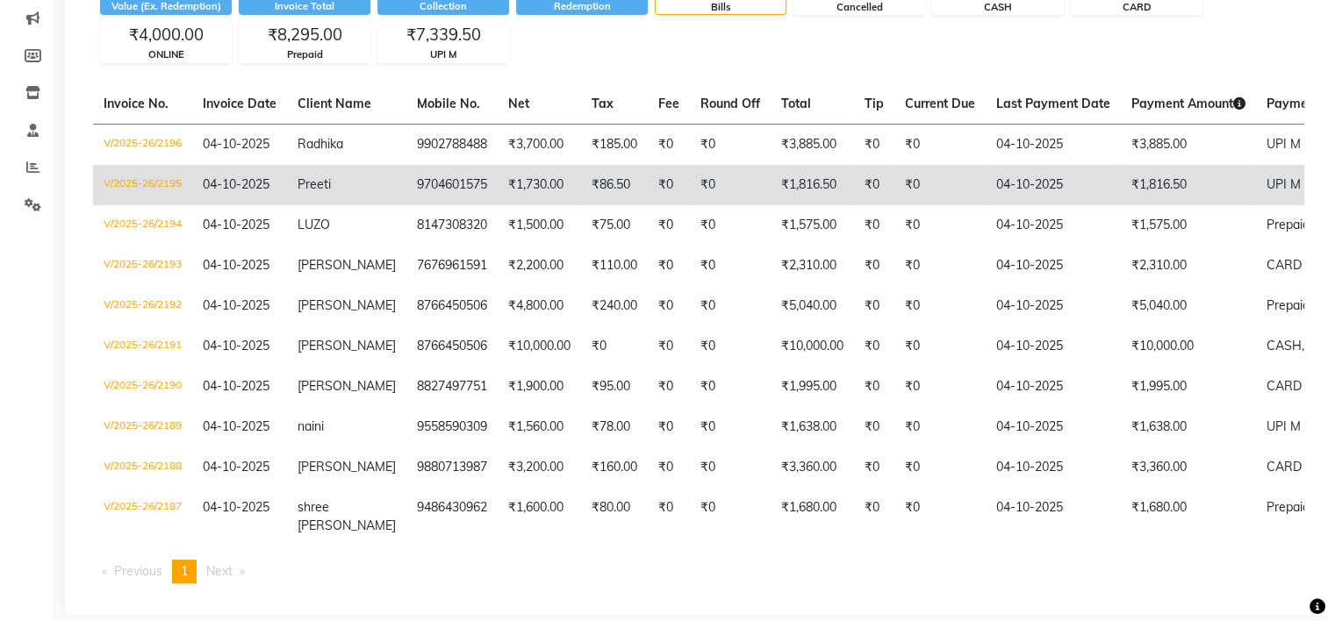
scroll to position [238, 0]
